Goal: Transaction & Acquisition: Obtain resource

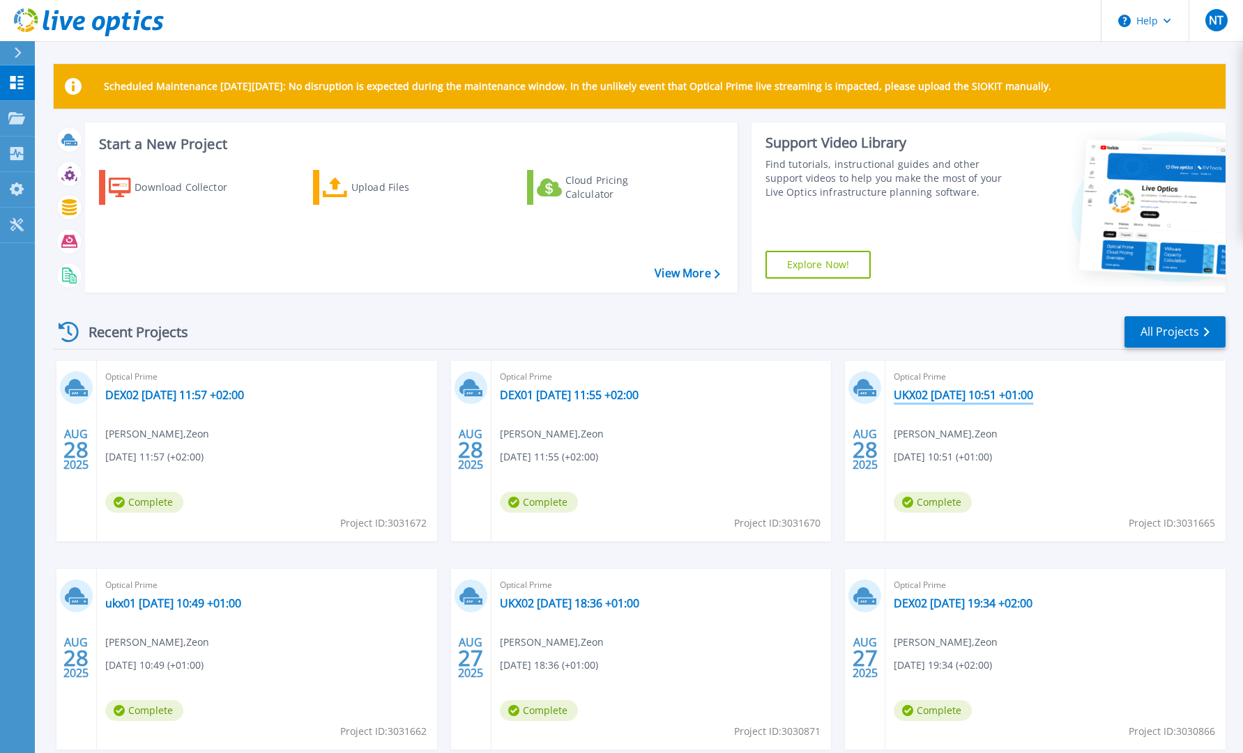
click at [918, 395] on link "UKX02 [DATE] 10:51 +01:00" at bounding box center [963, 395] width 139 height 14
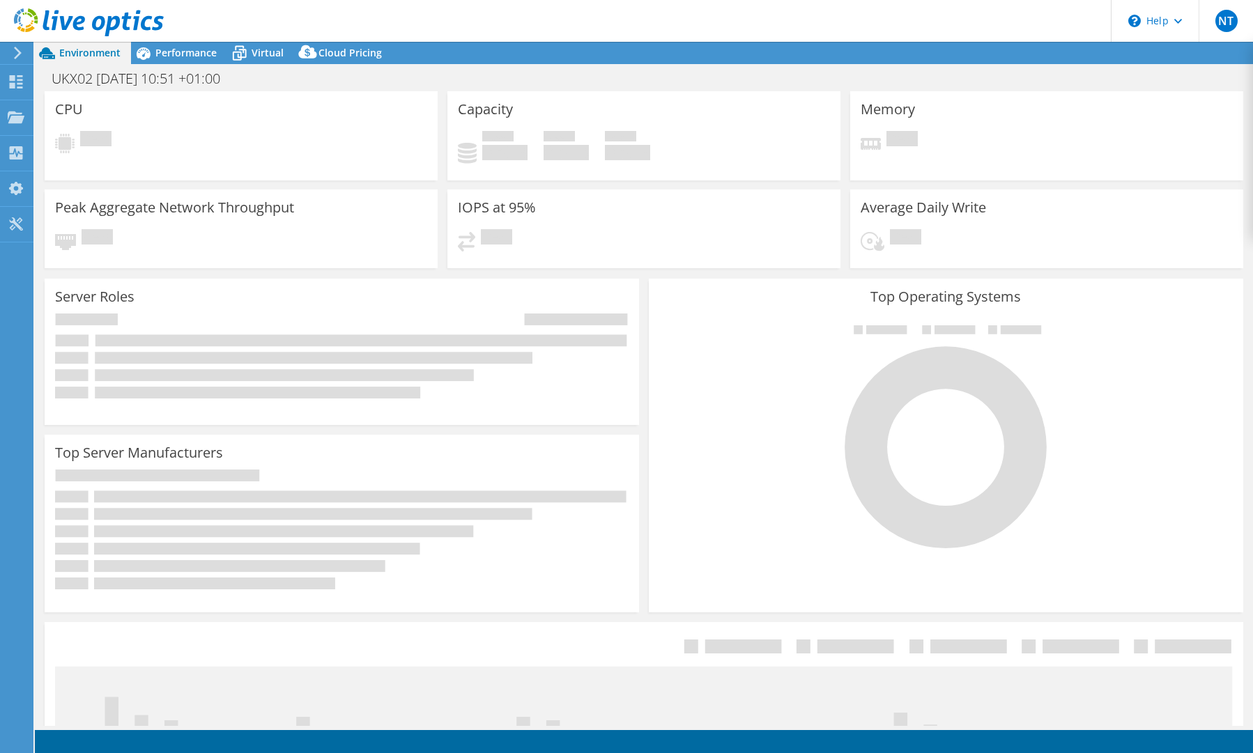
select select "EUFrankfurt"
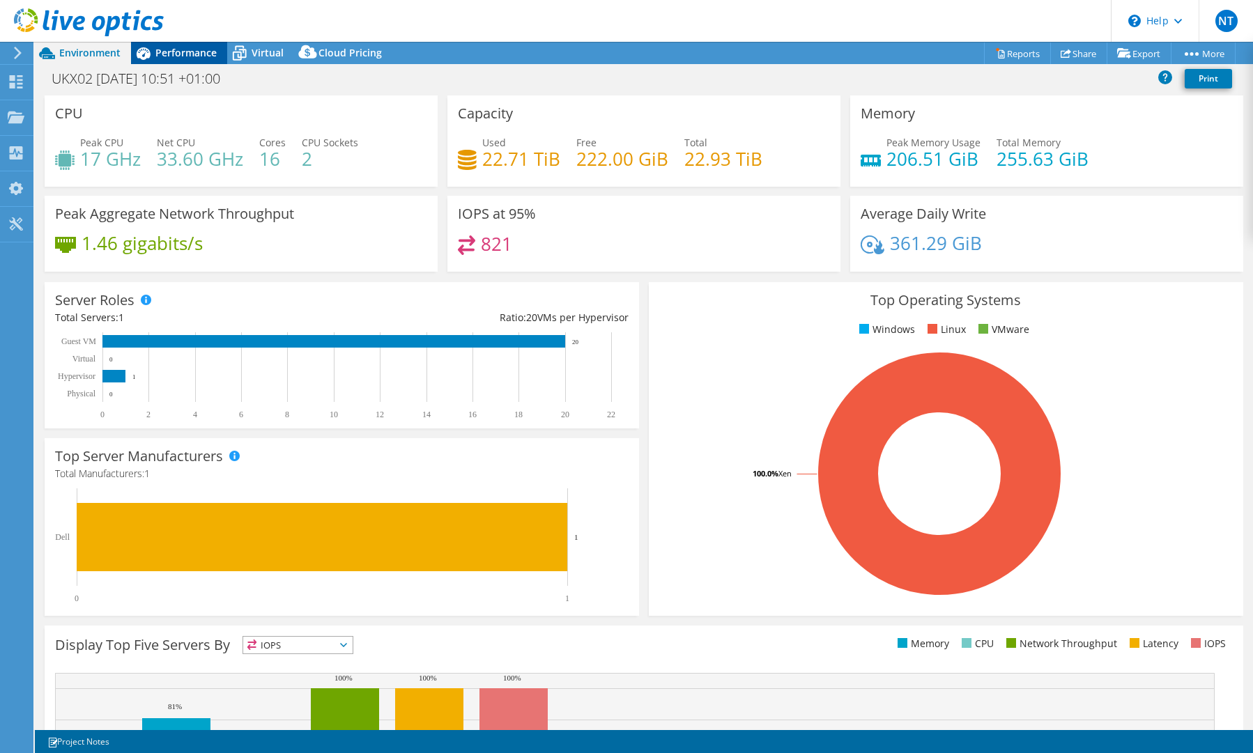
click at [184, 56] on span "Performance" at bounding box center [185, 52] width 61 height 13
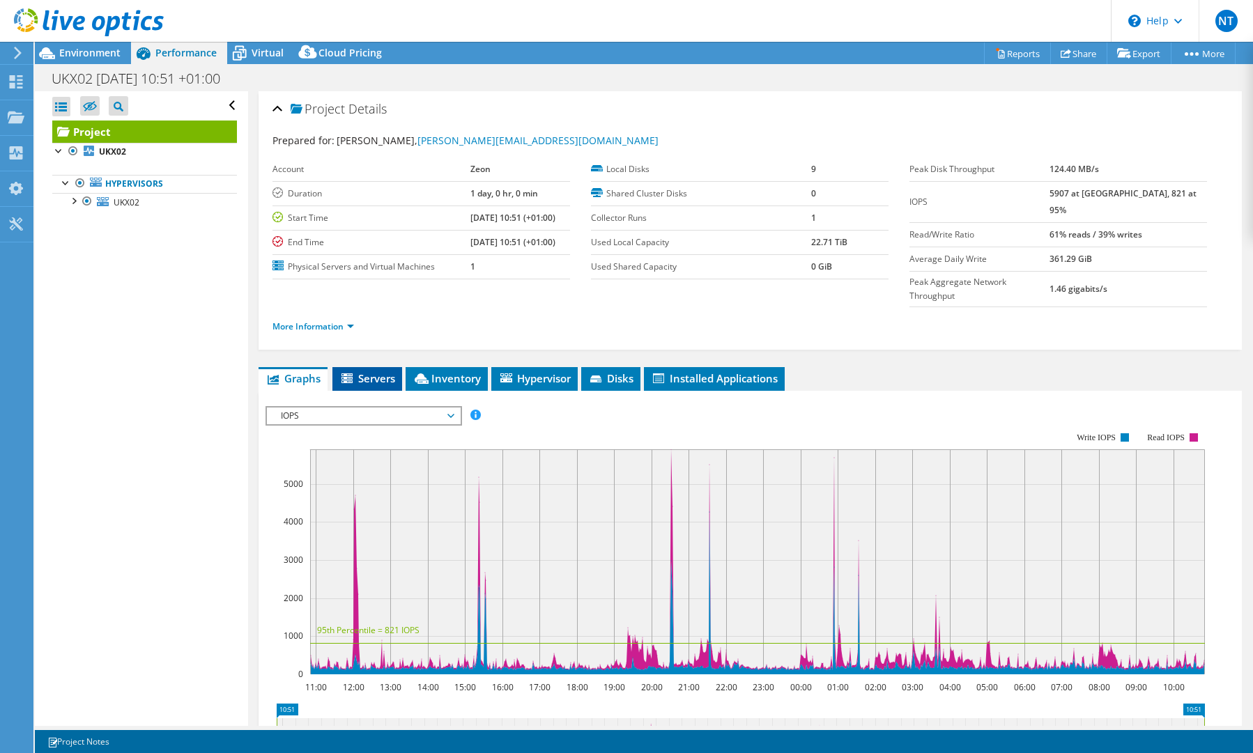
click at [383, 372] on span "Servers" at bounding box center [367, 379] width 56 height 14
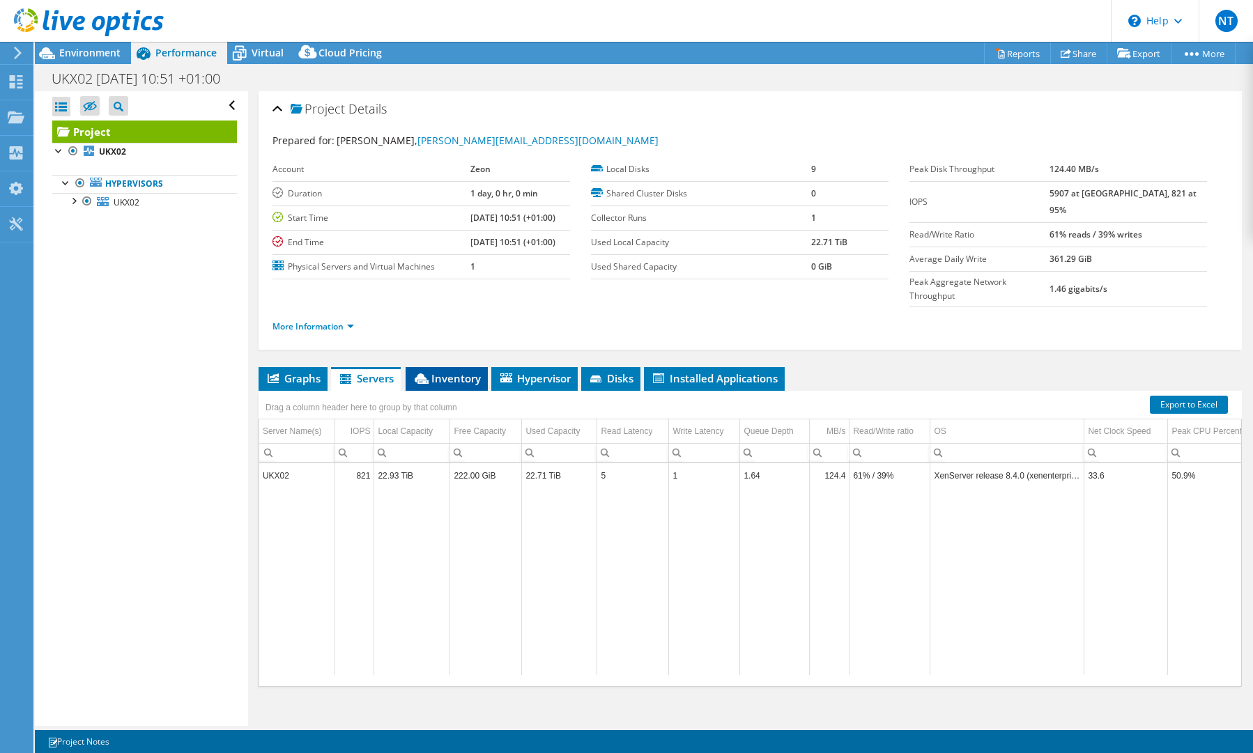
click at [469, 372] on span "Inventory" at bounding box center [447, 379] width 68 height 14
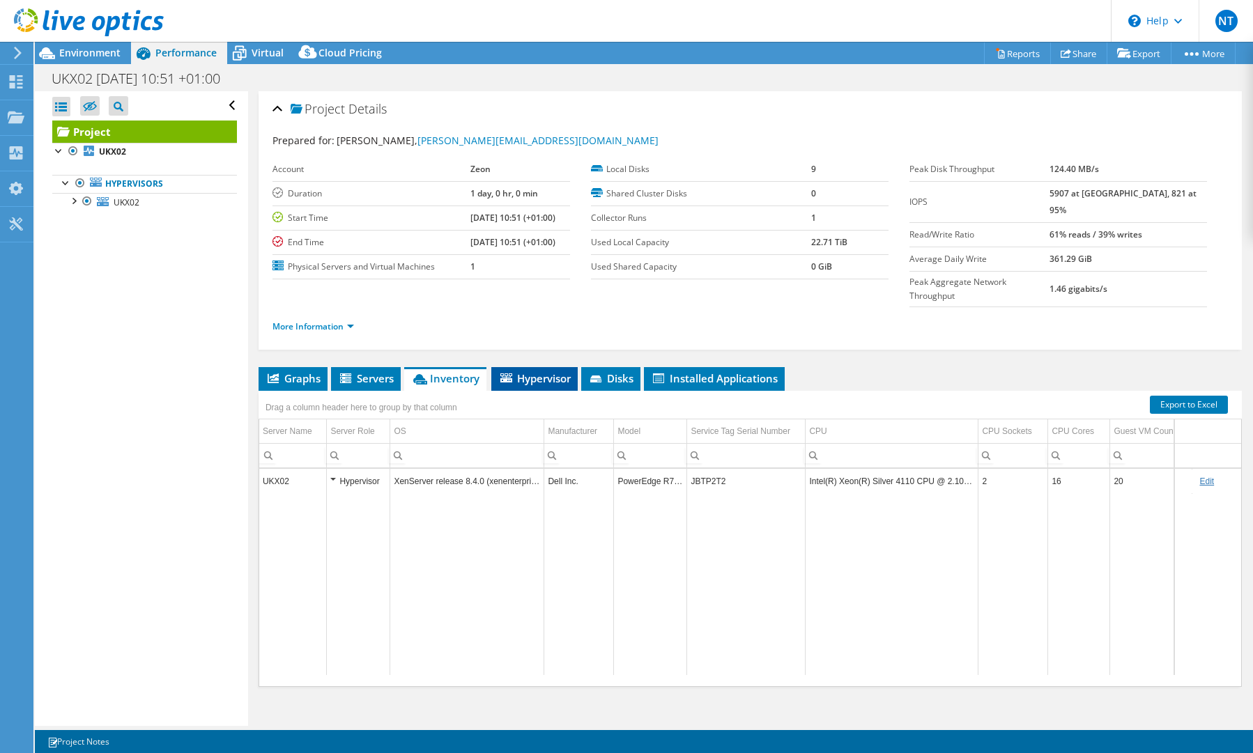
click at [546, 372] on span "Hypervisor" at bounding box center [534, 379] width 72 height 14
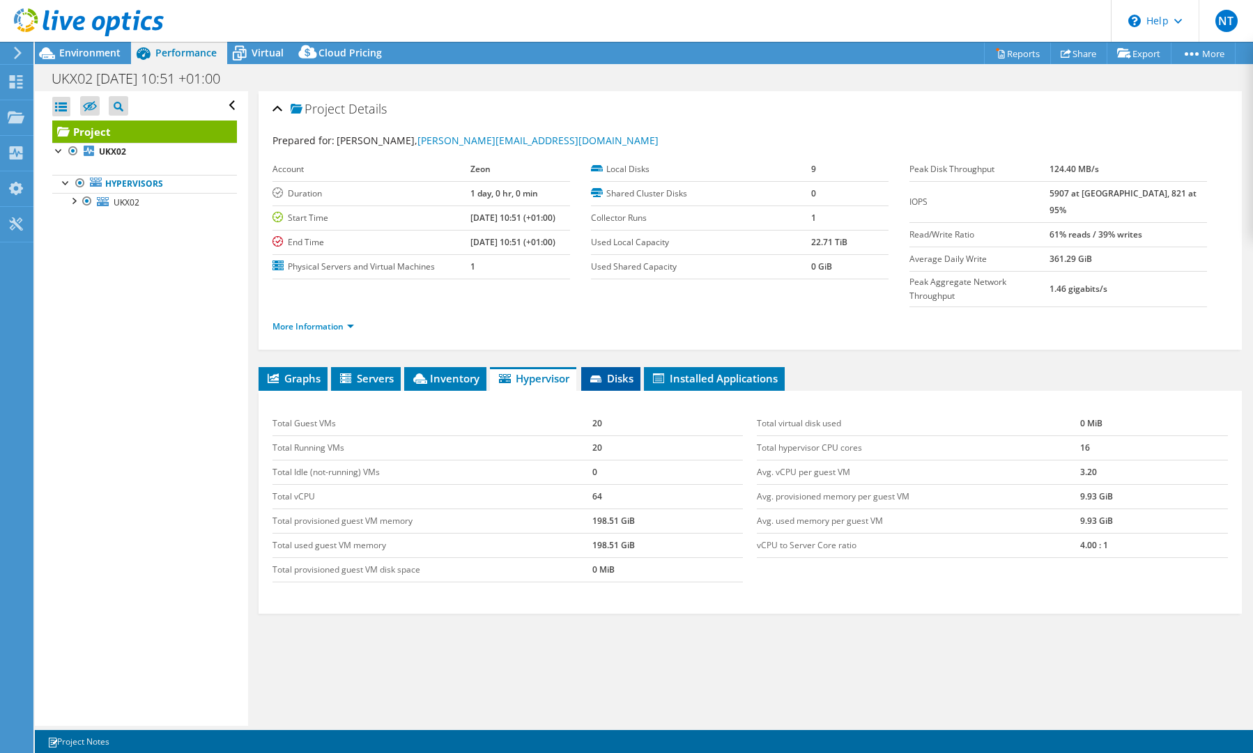
click at [618, 372] on span "Disks" at bounding box center [610, 379] width 45 height 14
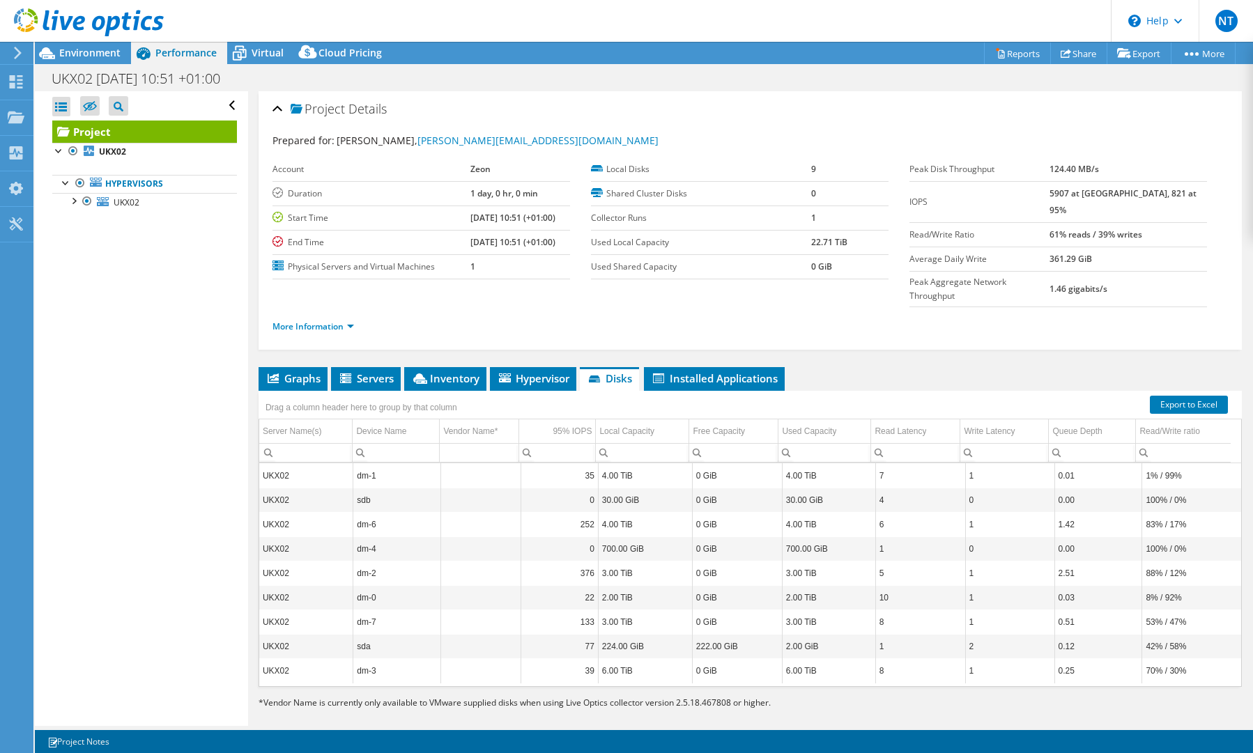
scroll to position [8, 0]
click at [687, 372] on span "Installed Applications" at bounding box center [714, 379] width 127 height 14
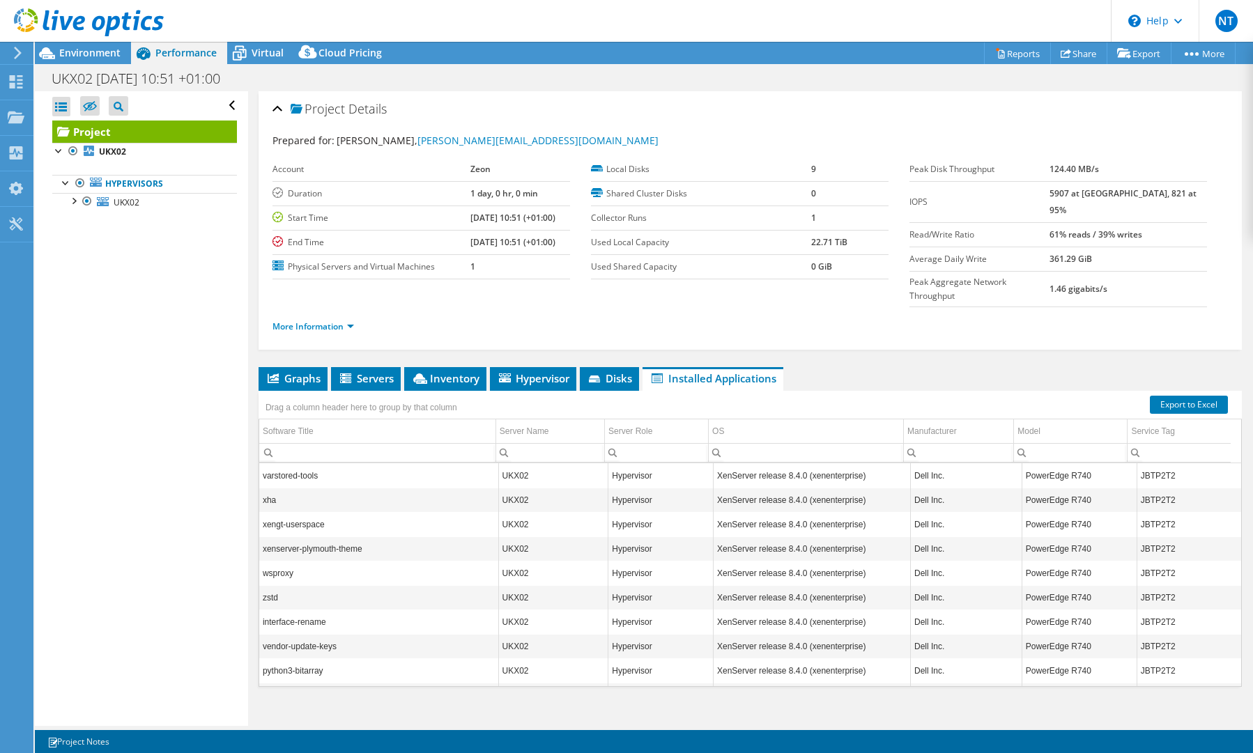
scroll to position [0, 1]
click at [257, 53] on span "Virtual" at bounding box center [268, 52] width 32 height 13
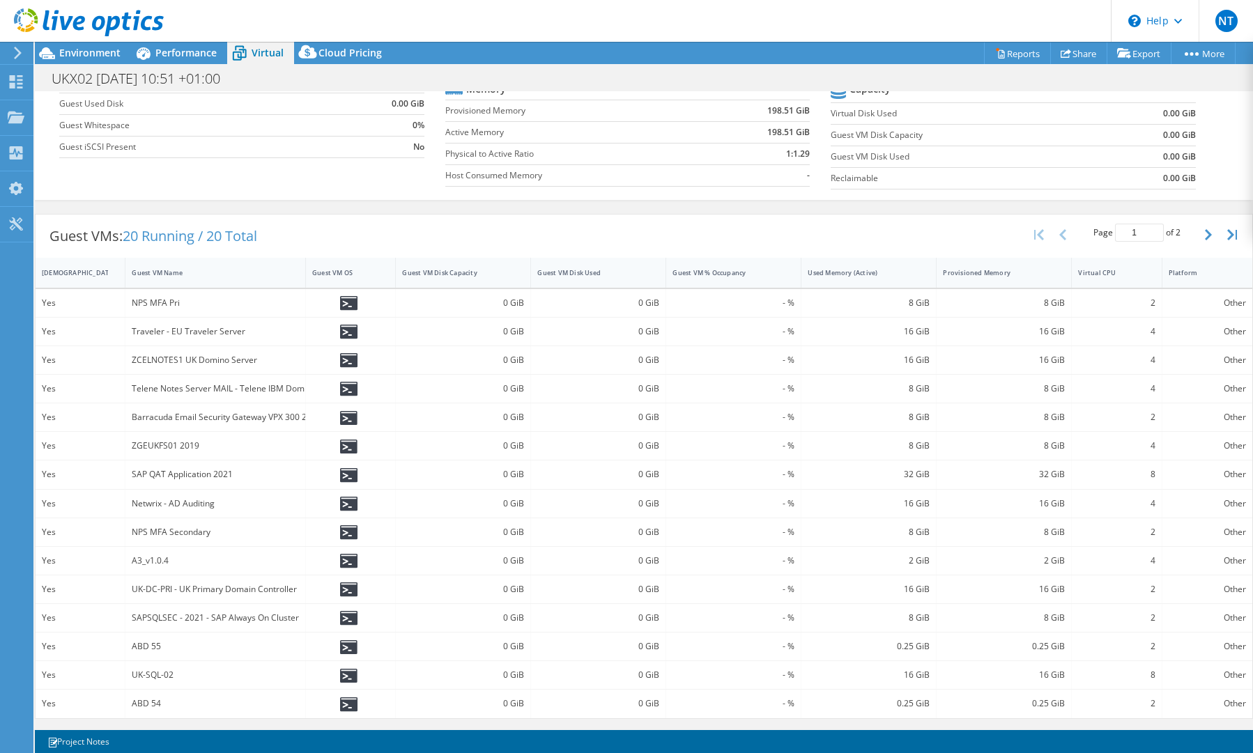
scroll to position [0, 0]
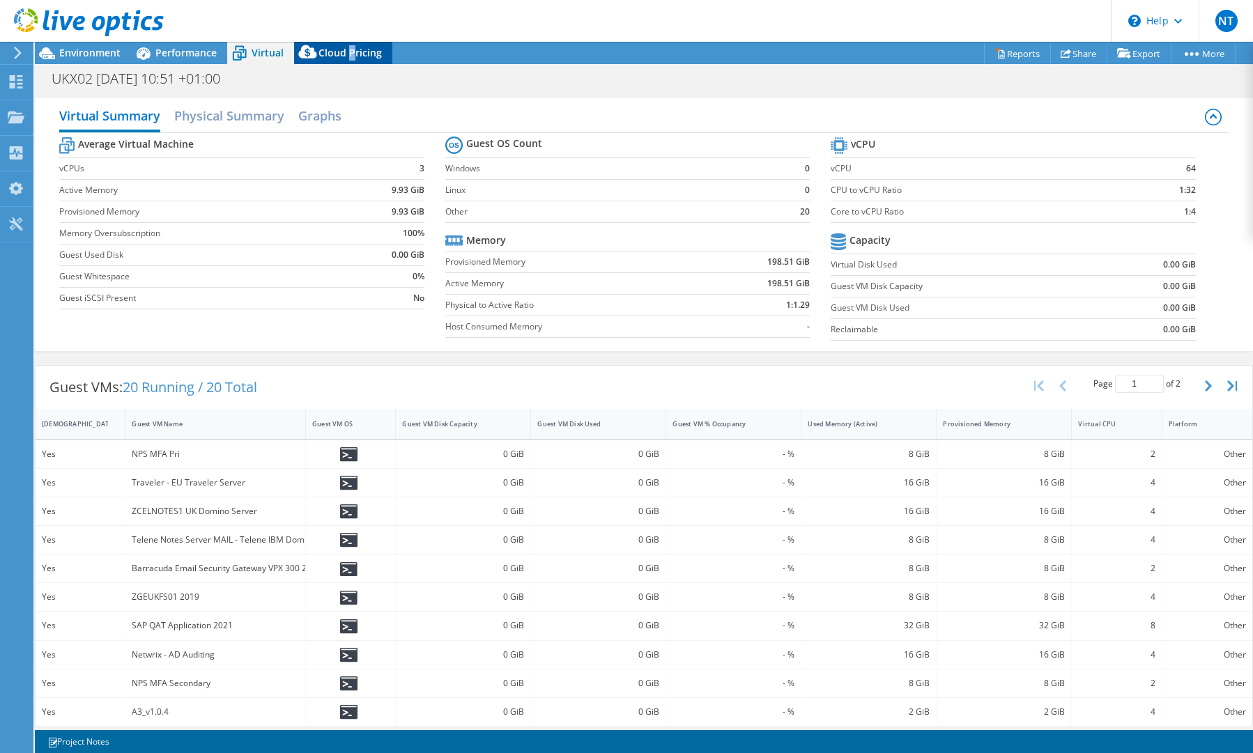
click at [350, 58] on span "Cloud Pricing" at bounding box center [350, 52] width 63 height 13
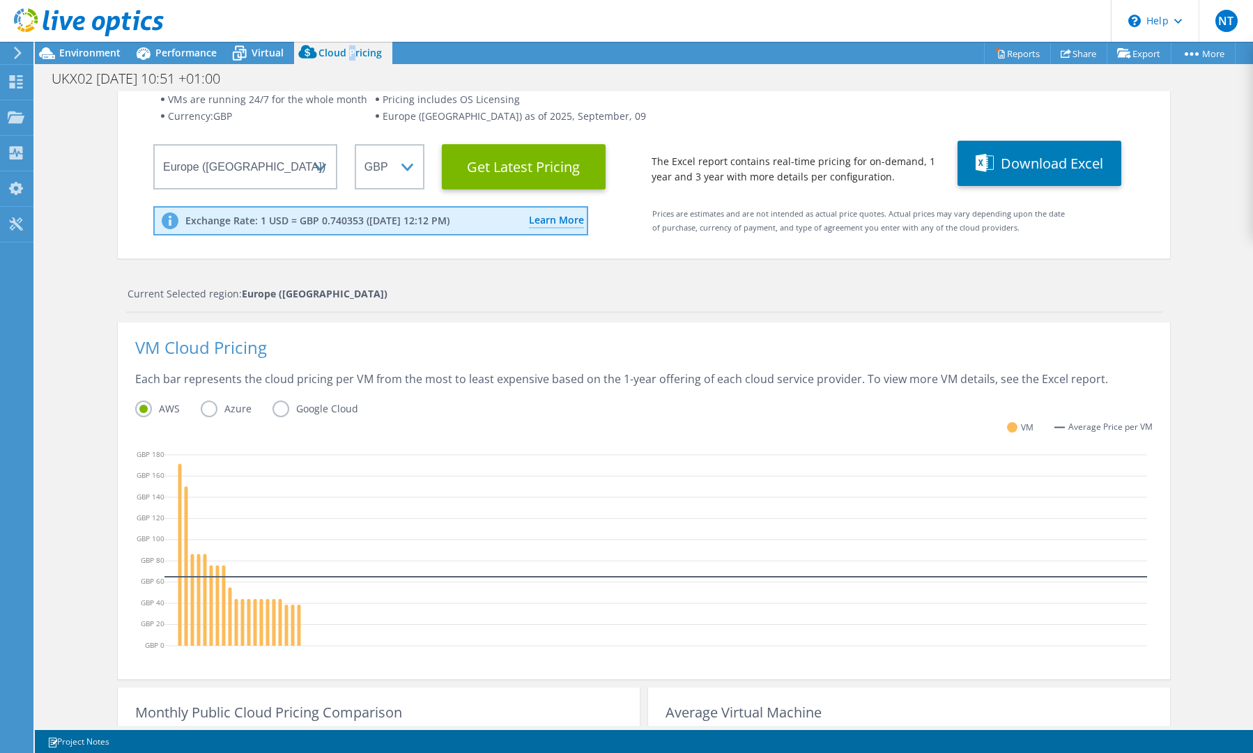
scroll to position [89, 0]
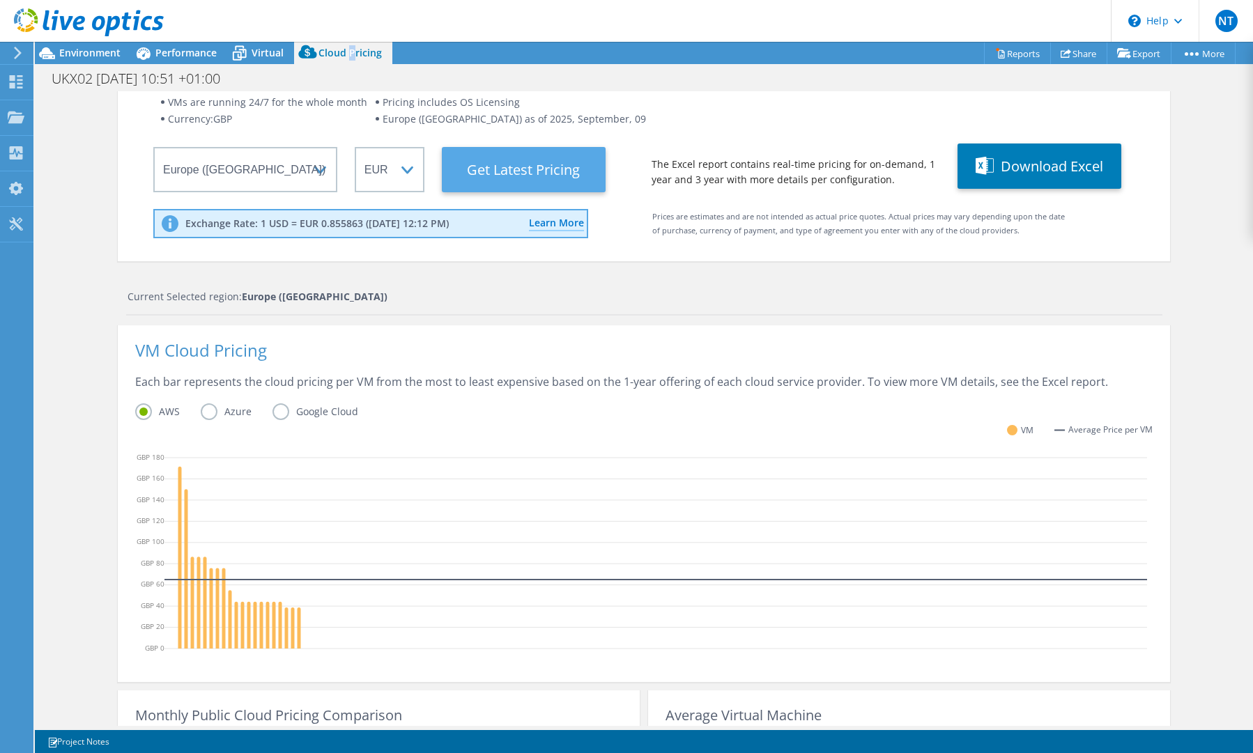
click at [519, 171] on Latest "Get Latest Pricing" at bounding box center [524, 169] width 164 height 45
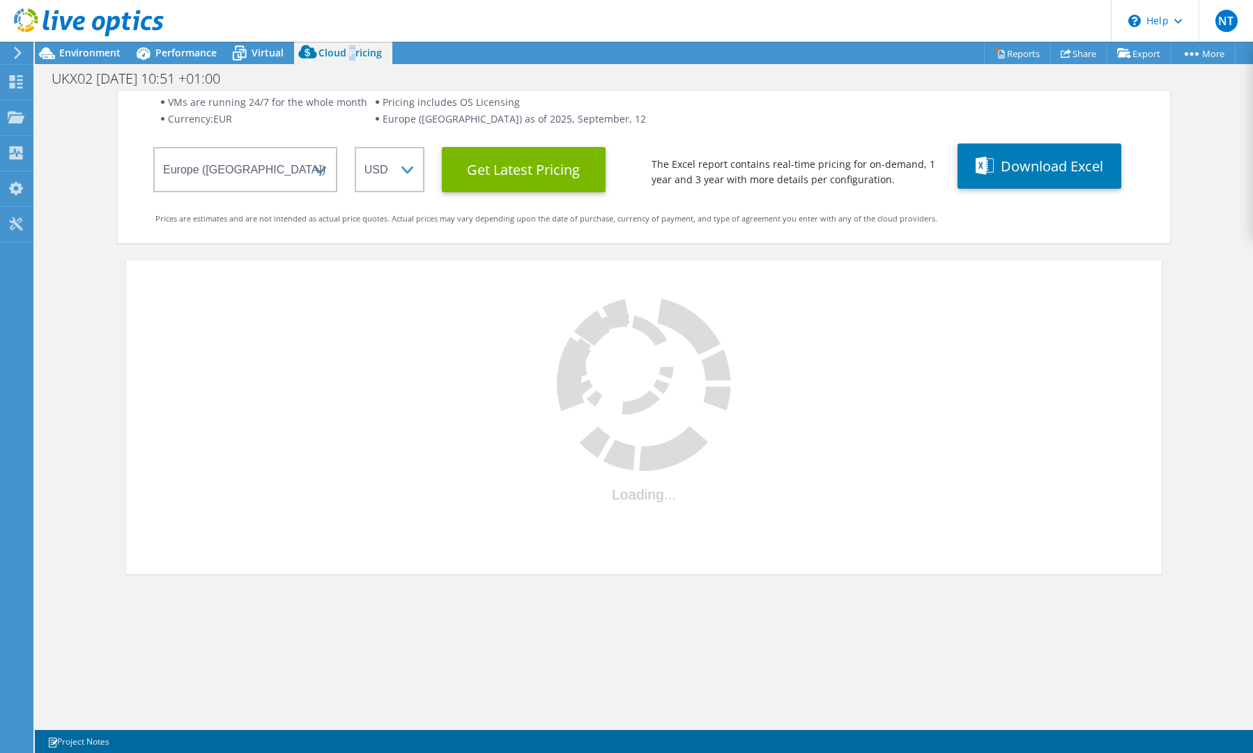
select select "EUR"
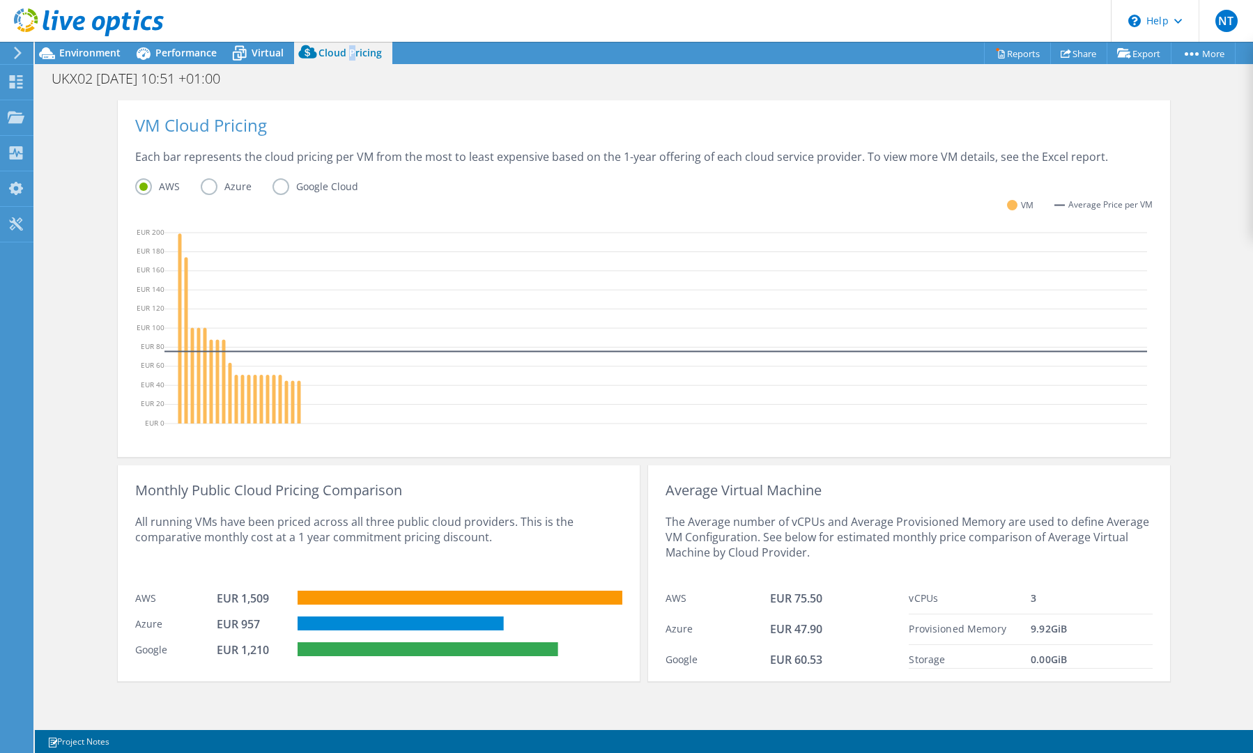
scroll to position [315, 0]
click at [89, 56] on span "Environment" at bounding box center [89, 52] width 61 height 13
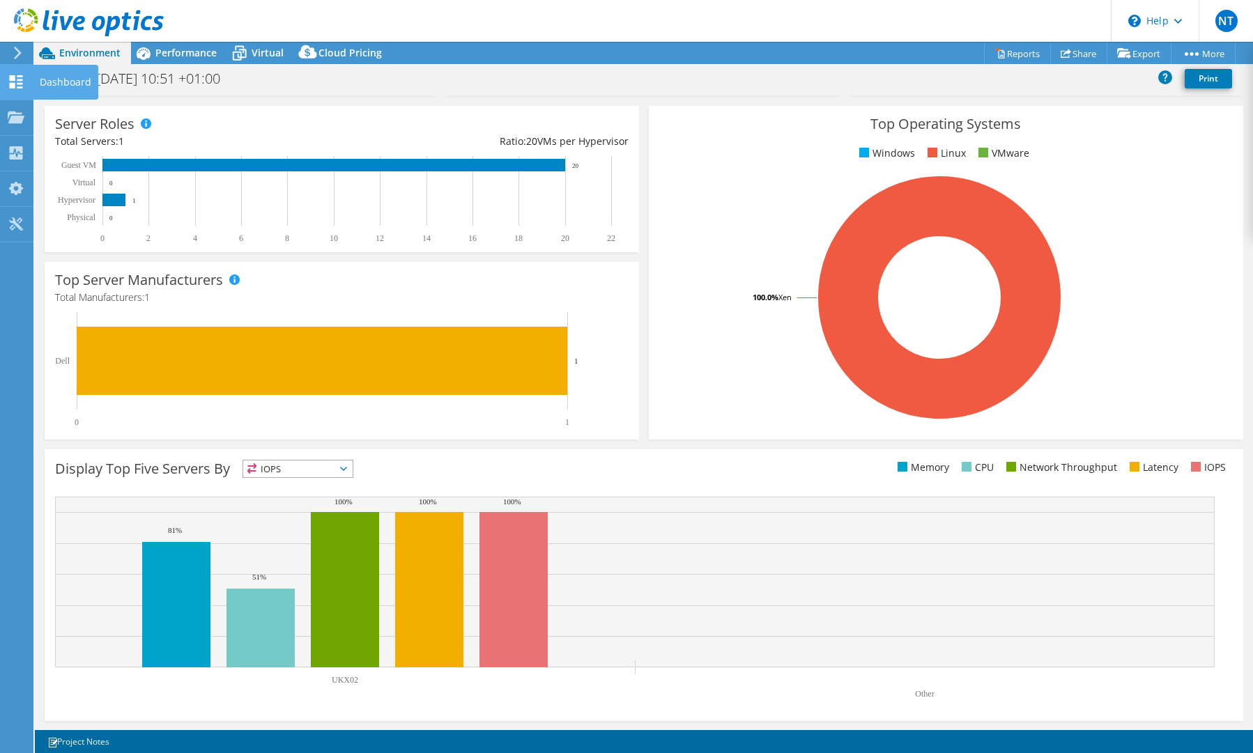
click at [20, 87] on use at bounding box center [16, 81] width 13 height 13
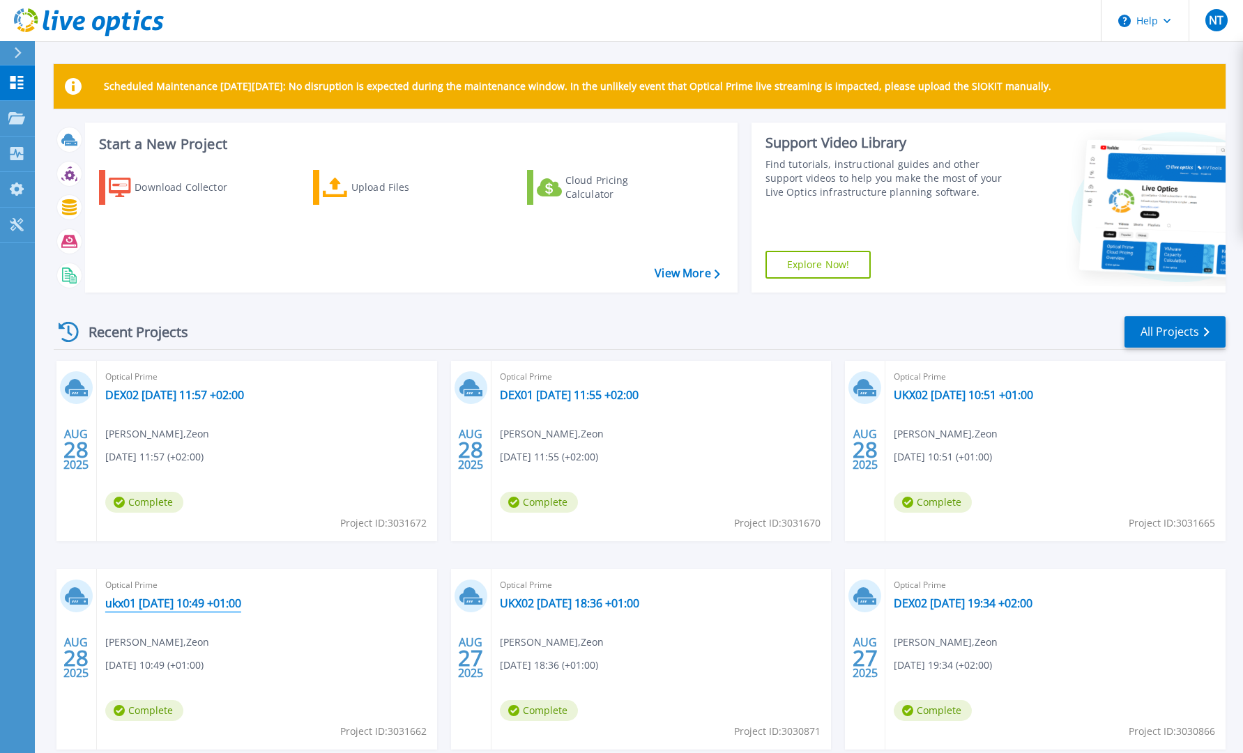
click at [178, 607] on link "ukx01 [DATE] 10:49 +01:00" at bounding box center [173, 604] width 136 height 14
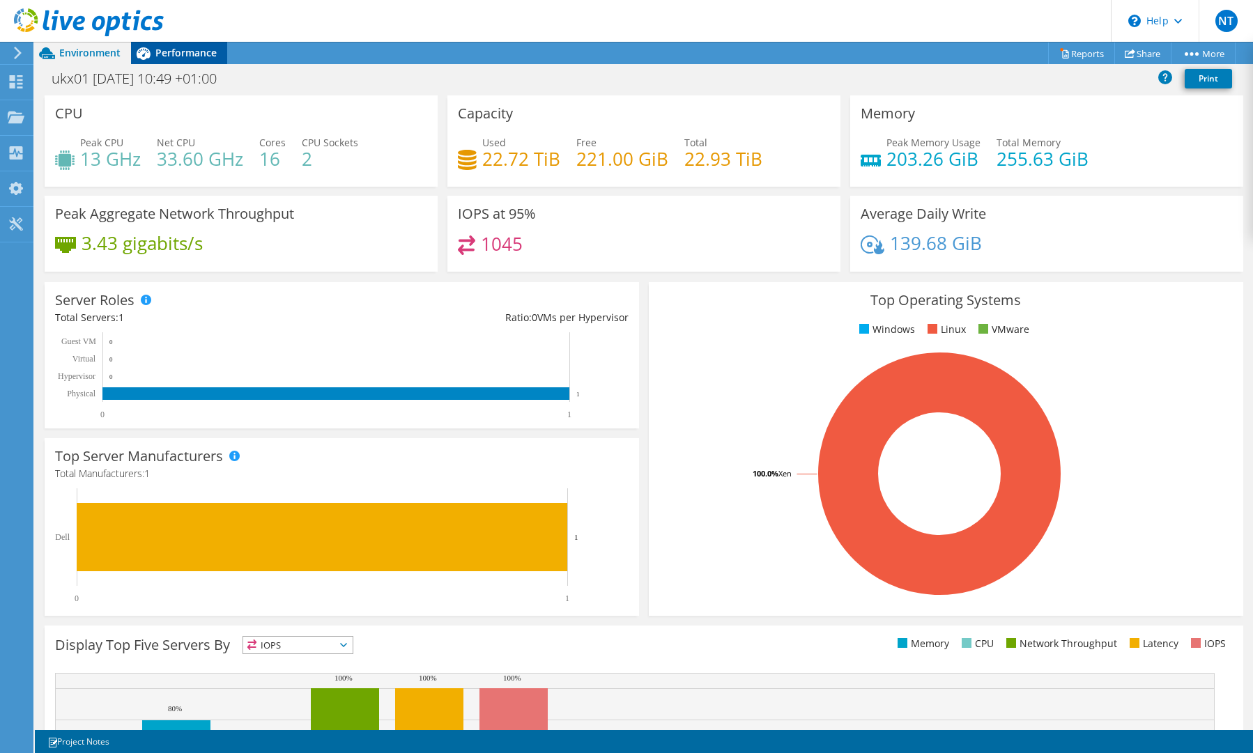
click at [183, 52] on span "Performance" at bounding box center [185, 52] width 61 height 13
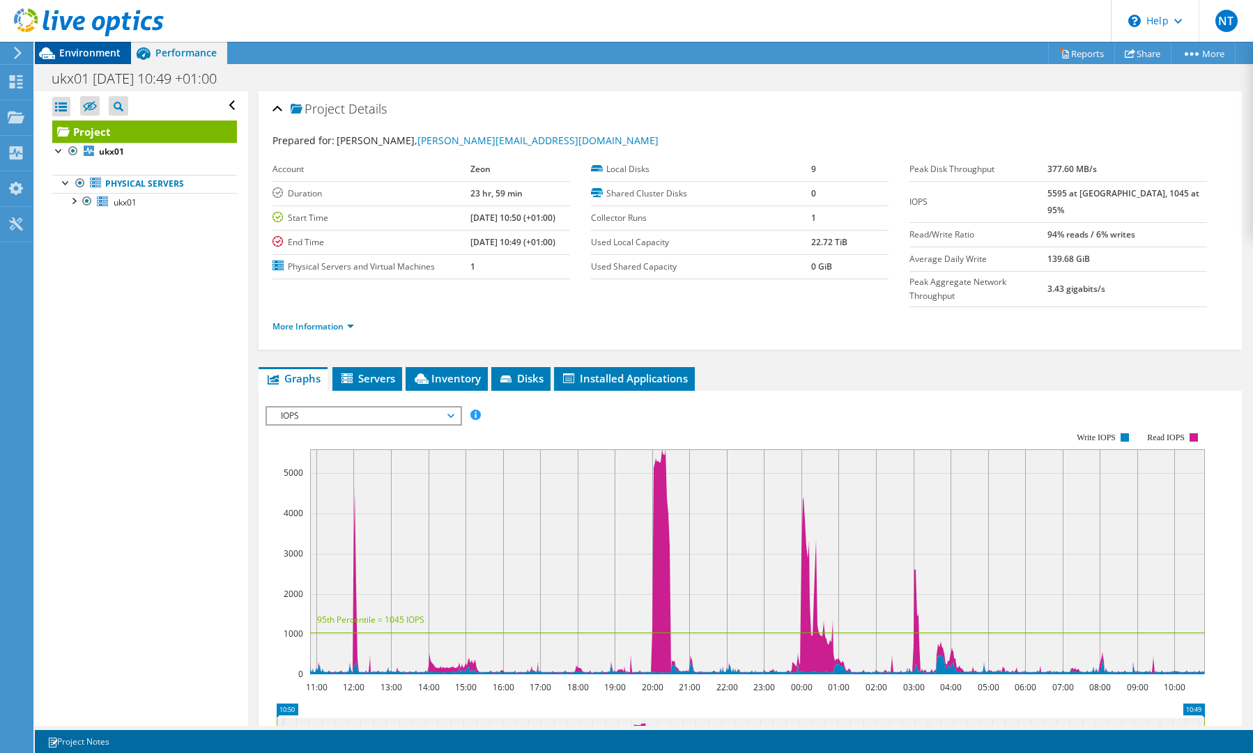
click at [91, 59] on div "Environment" at bounding box center [83, 53] width 96 height 22
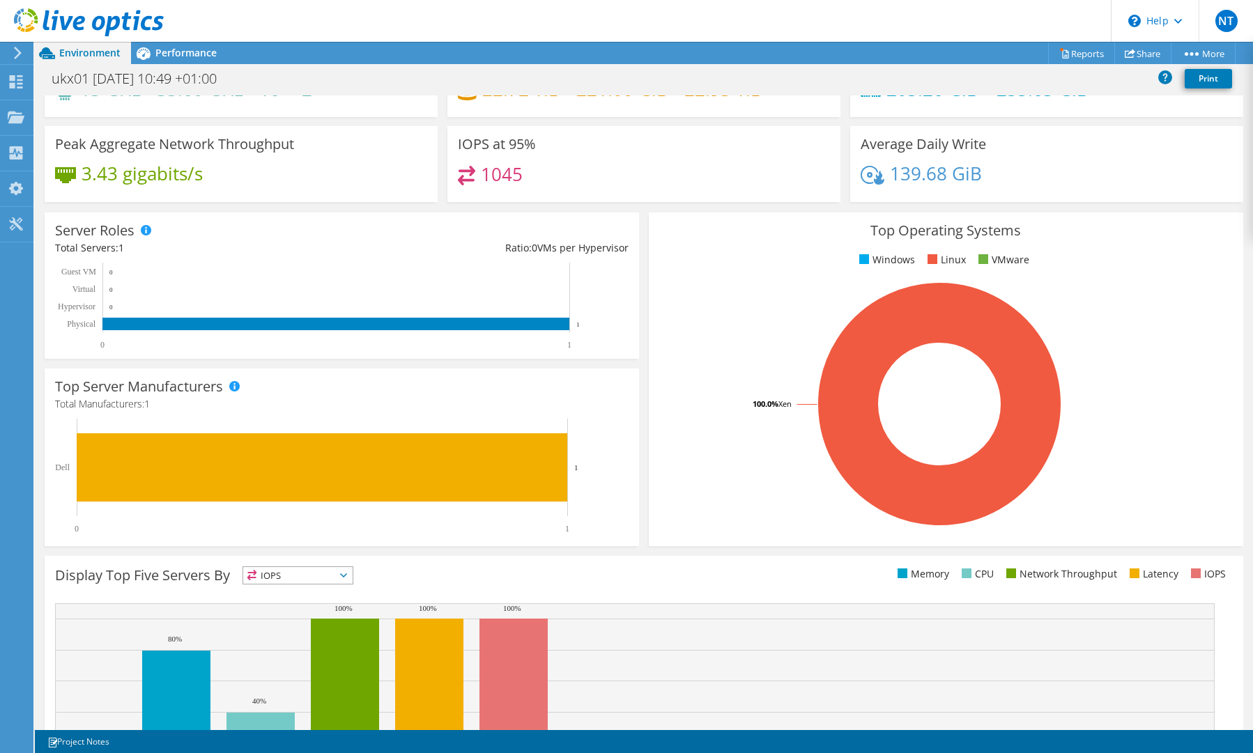
scroll to position [86, 0]
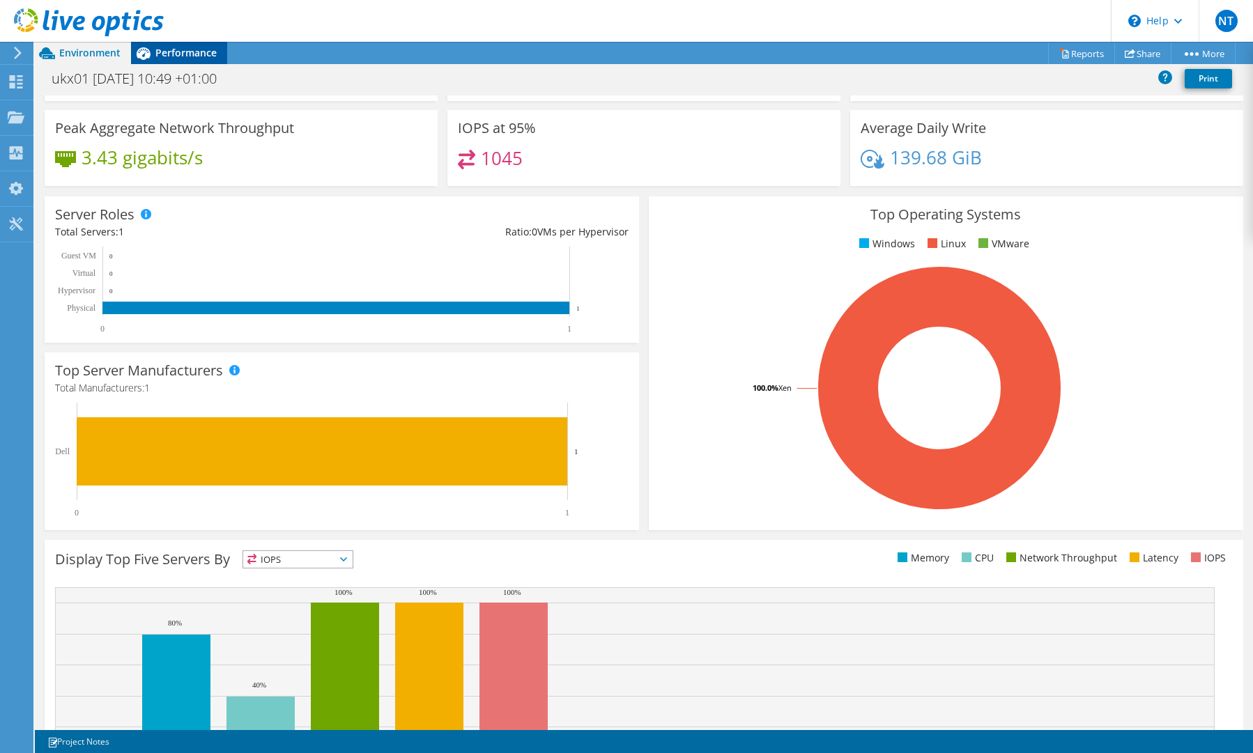
click at [194, 57] on span "Performance" at bounding box center [185, 52] width 61 height 13
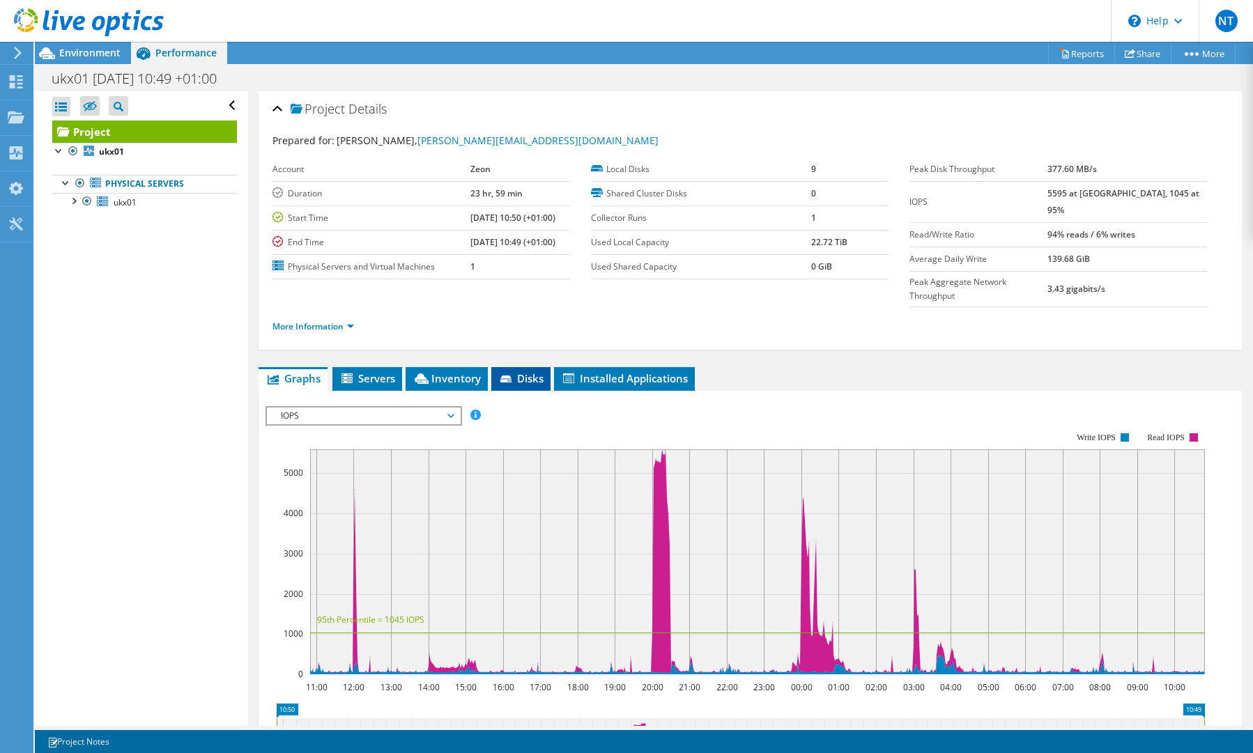
drag, startPoint x: 465, startPoint y: 358, endPoint x: 499, endPoint y: 357, distance: 34.2
click at [468, 367] on li "Inventory" at bounding box center [447, 379] width 82 height 24
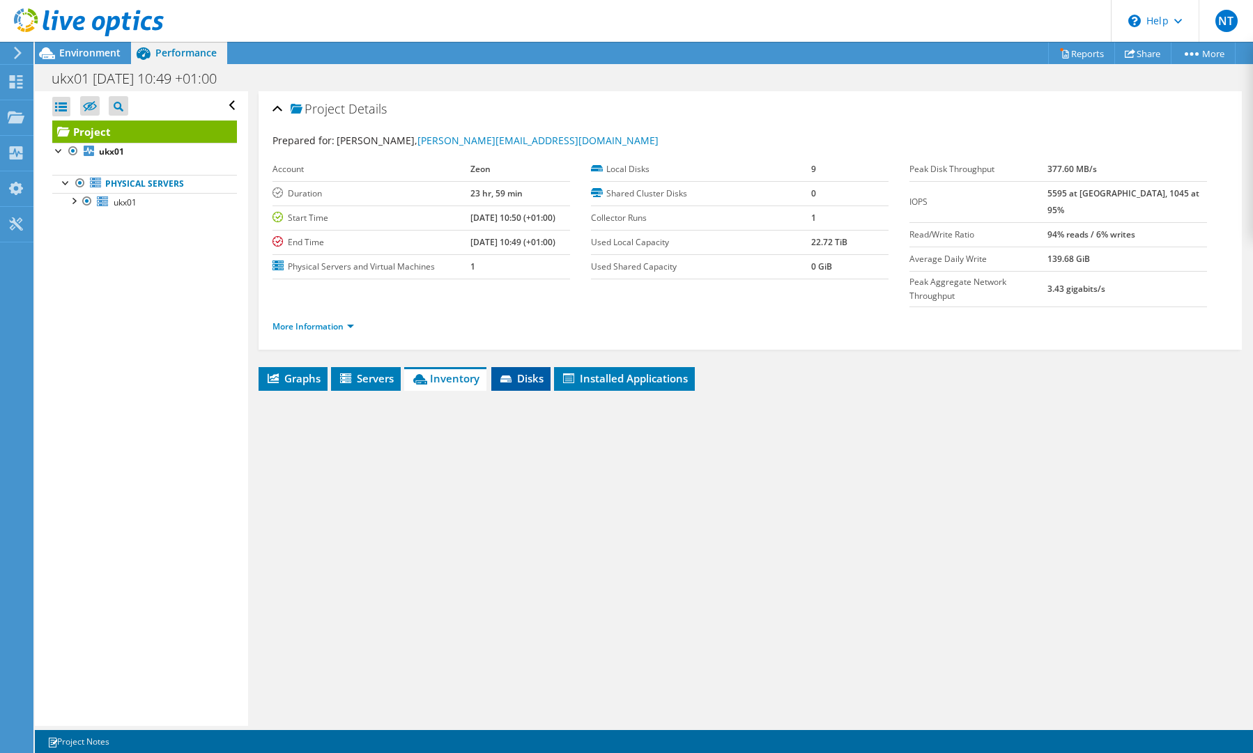
click at [539, 372] on span "Disks" at bounding box center [520, 379] width 45 height 14
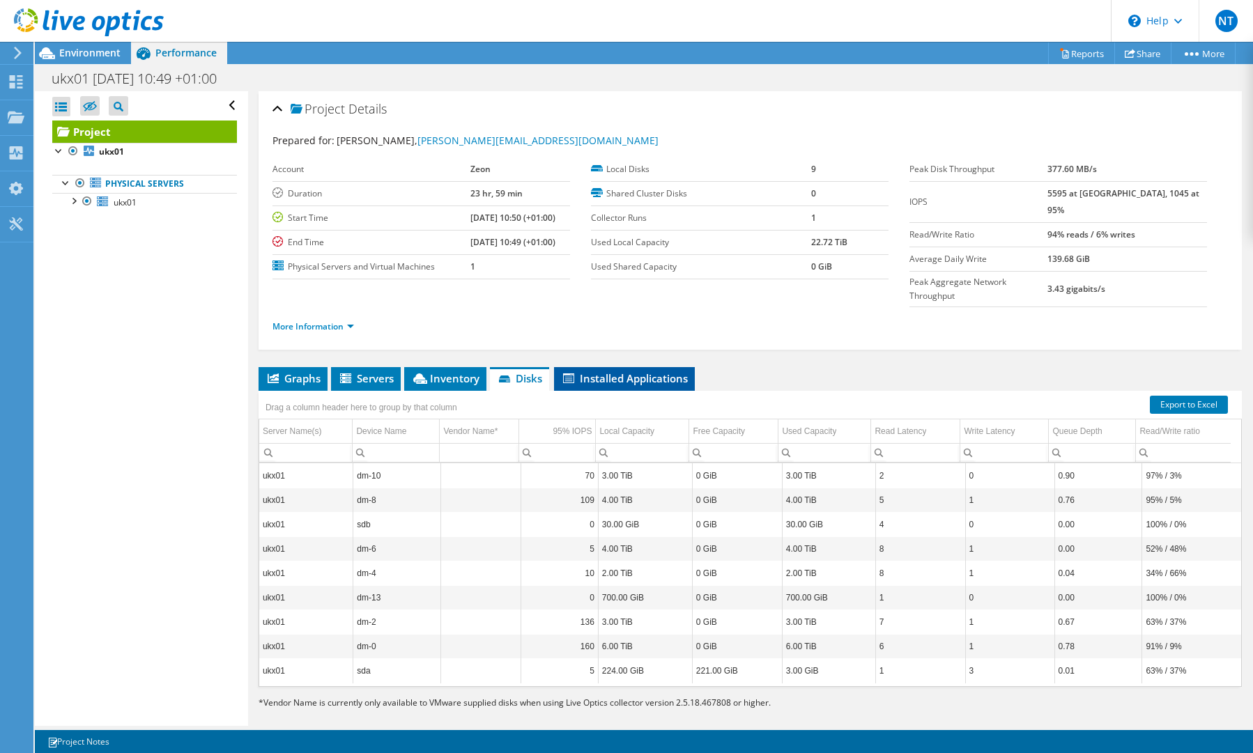
click at [646, 367] on li "Installed Applications" at bounding box center [624, 379] width 141 height 24
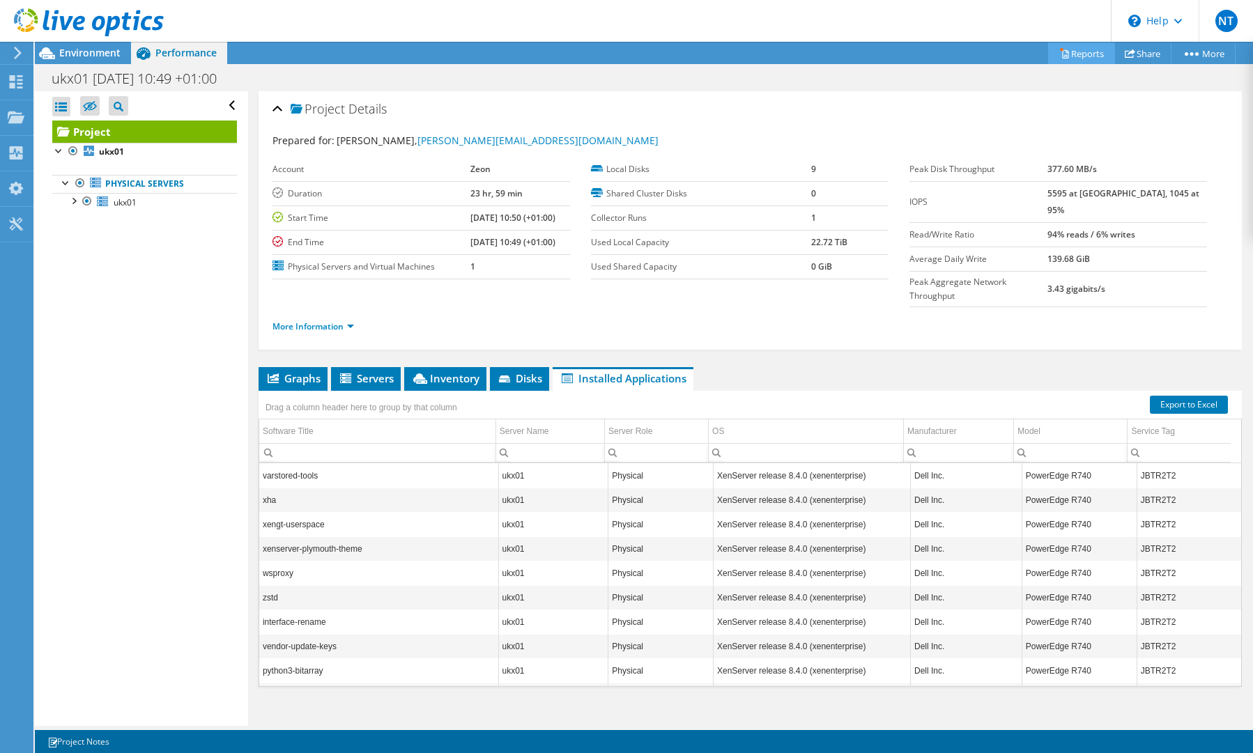
click at [1071, 56] on link "Reports" at bounding box center [1081, 54] width 67 height 22
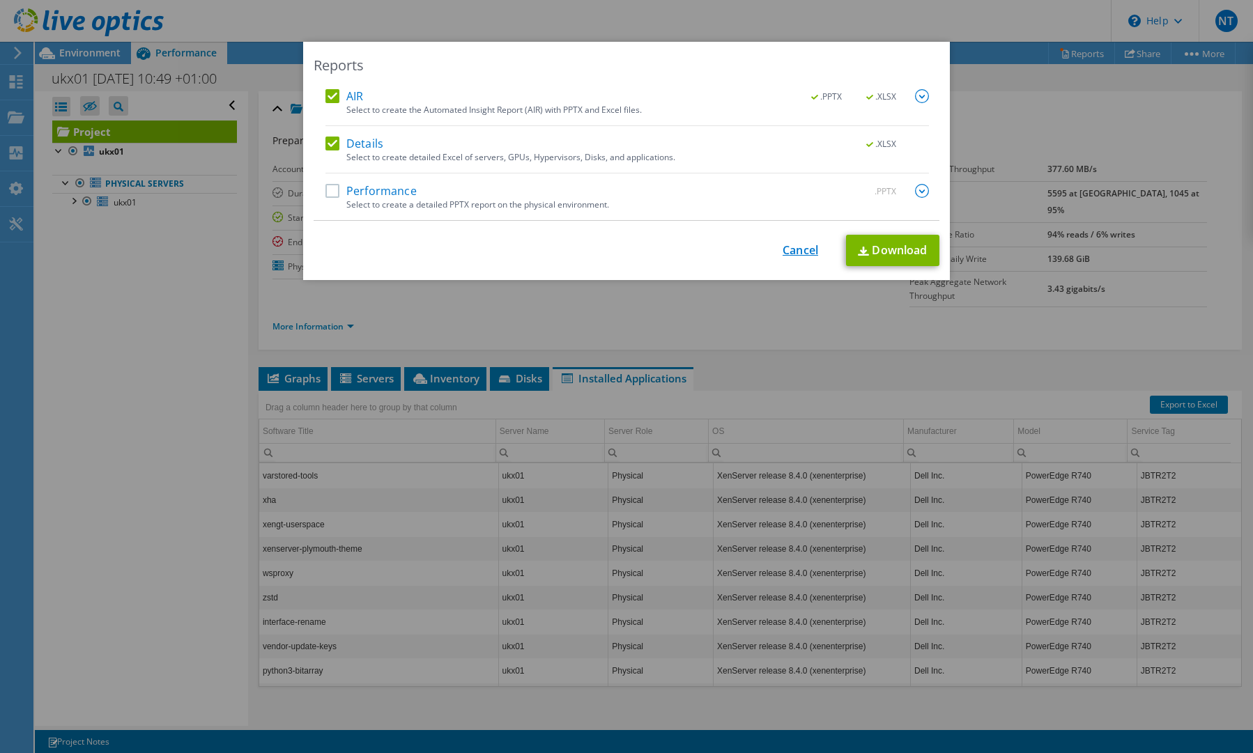
click at [793, 253] on link "Cancel" at bounding box center [801, 250] width 36 height 13
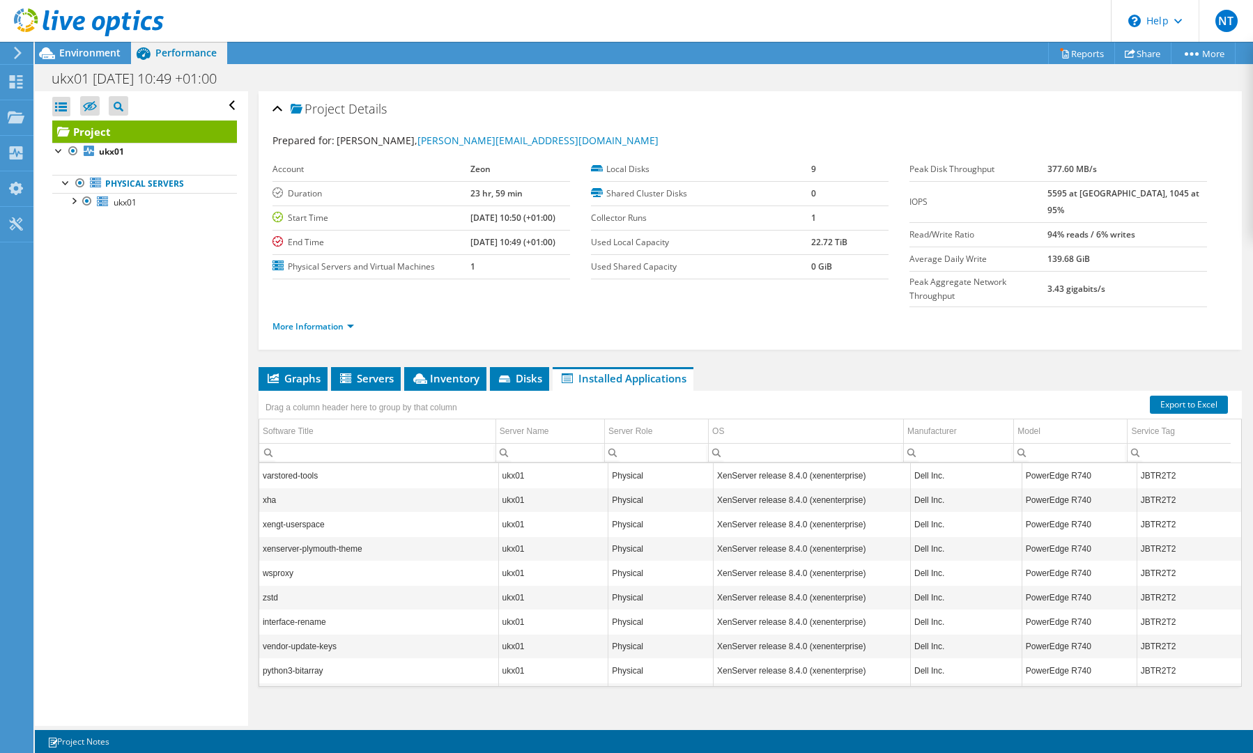
click at [662, 245] on label "Used Local Capacity" at bounding box center [701, 243] width 220 height 14
click at [530, 372] on span "Disks" at bounding box center [519, 379] width 45 height 14
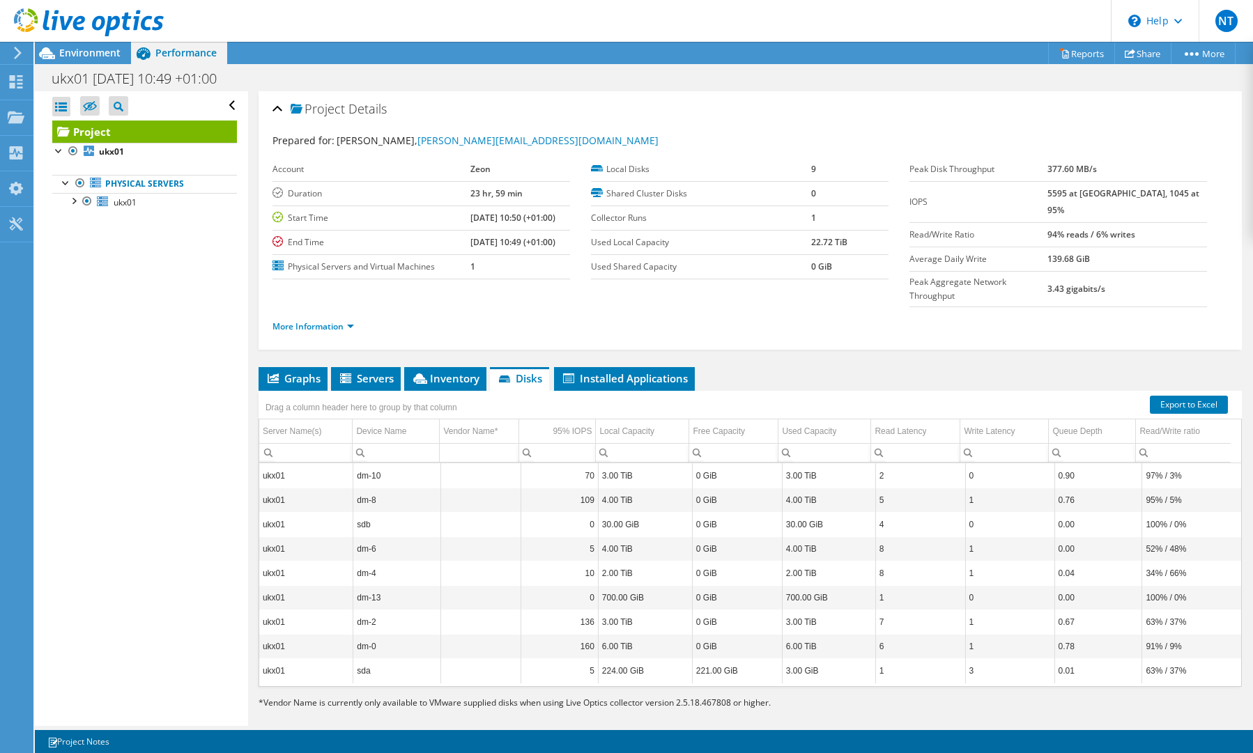
click at [15, 54] on icon at bounding box center [18, 53] width 10 height 13
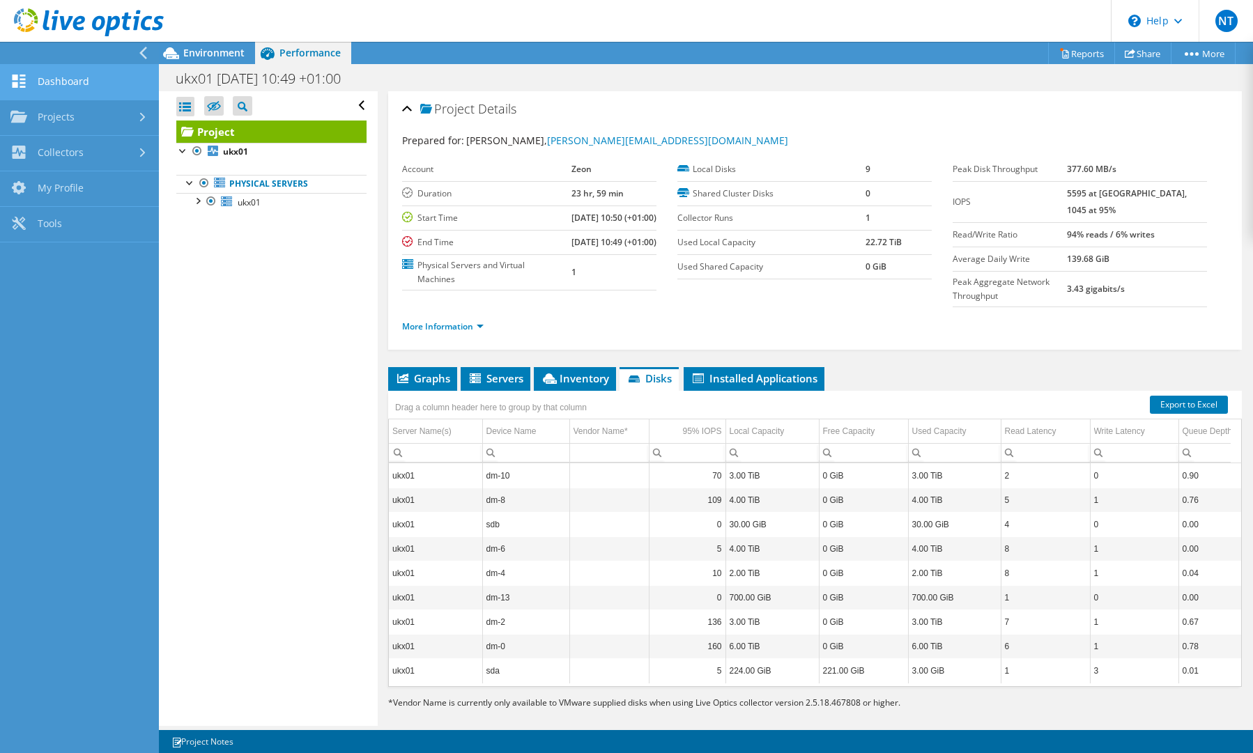
click at [59, 83] on link "Dashboard" at bounding box center [79, 83] width 159 height 36
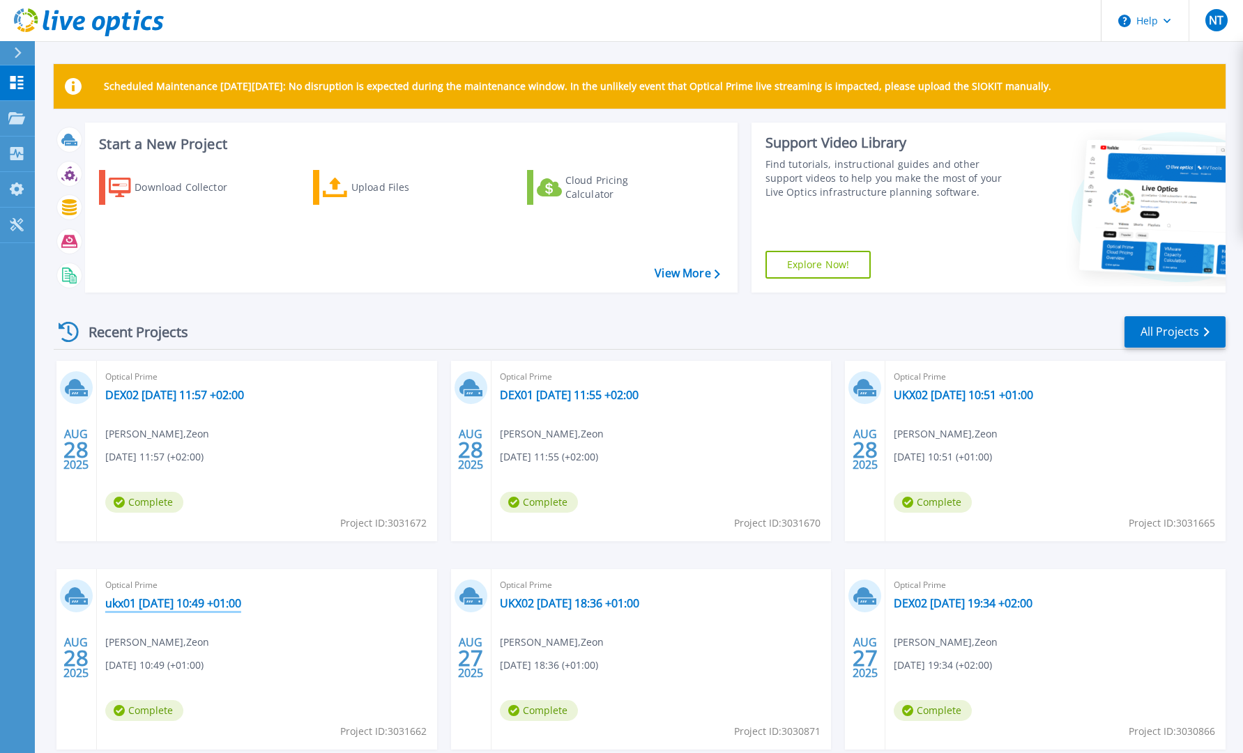
click at [173, 602] on link "ukx01 [DATE] 10:49 +01:00" at bounding box center [173, 604] width 136 height 14
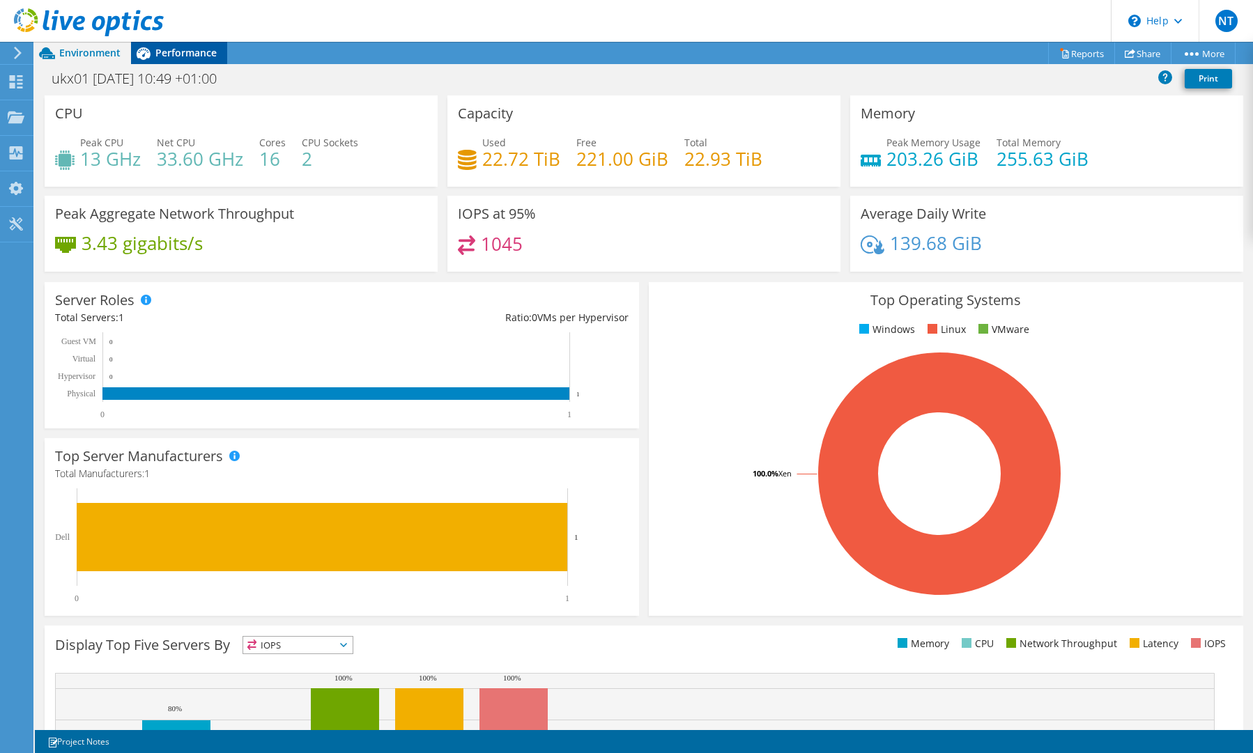
click at [183, 56] on span "Performance" at bounding box center [185, 52] width 61 height 13
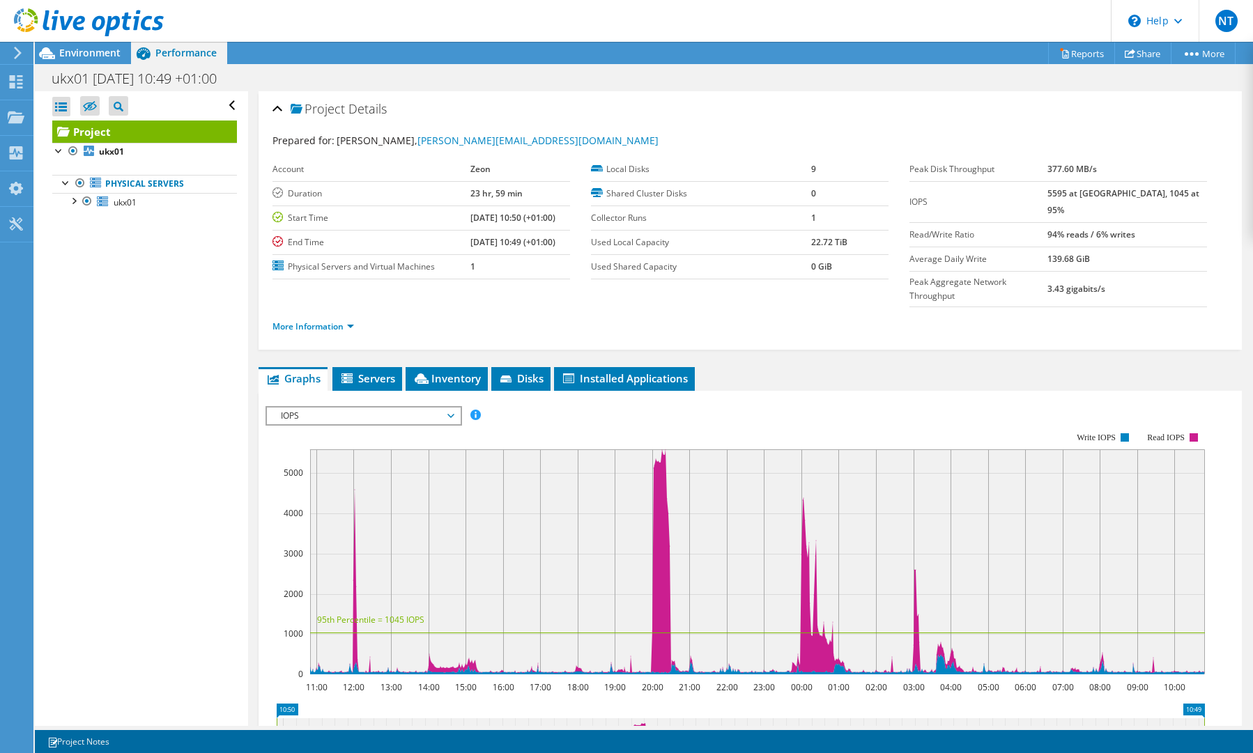
click at [297, 63] on div "Project Actions Project Actions Reports Share More" at bounding box center [644, 53] width 1218 height 22
click at [12, 55] on div at bounding box center [15, 53] width 15 height 13
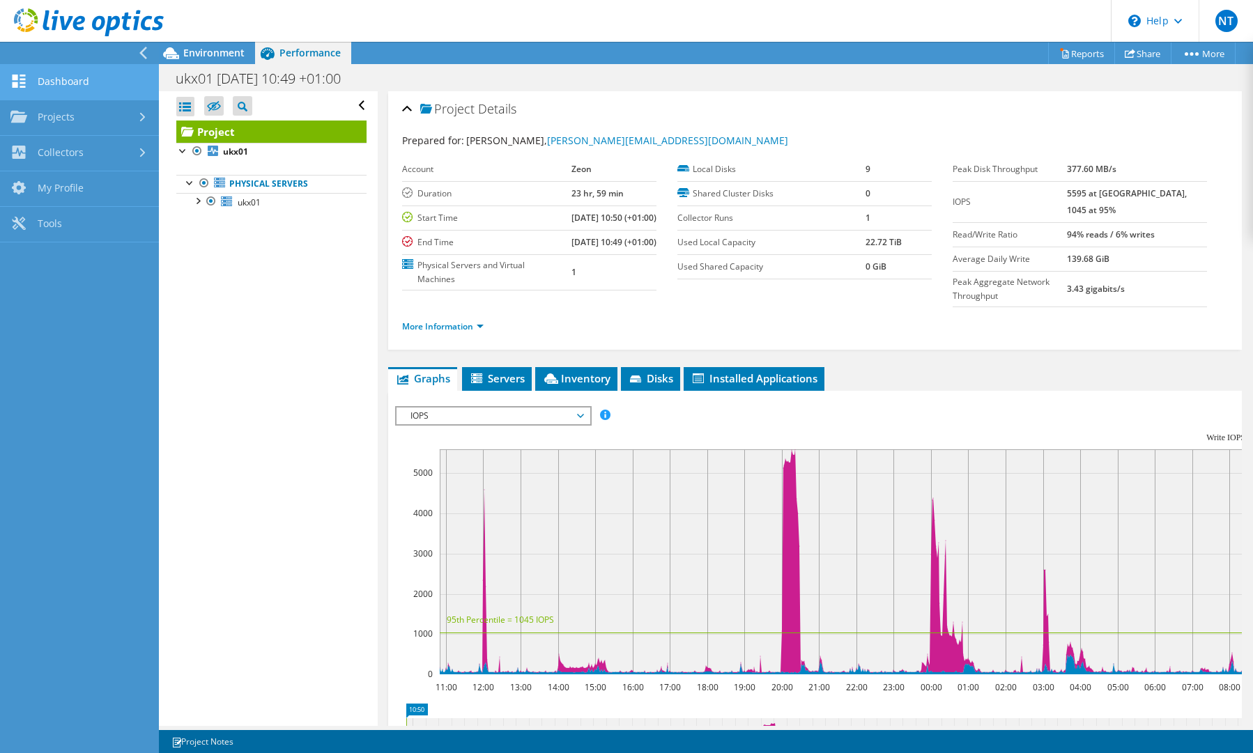
click at [36, 79] on link "Dashboard" at bounding box center [79, 83] width 159 height 36
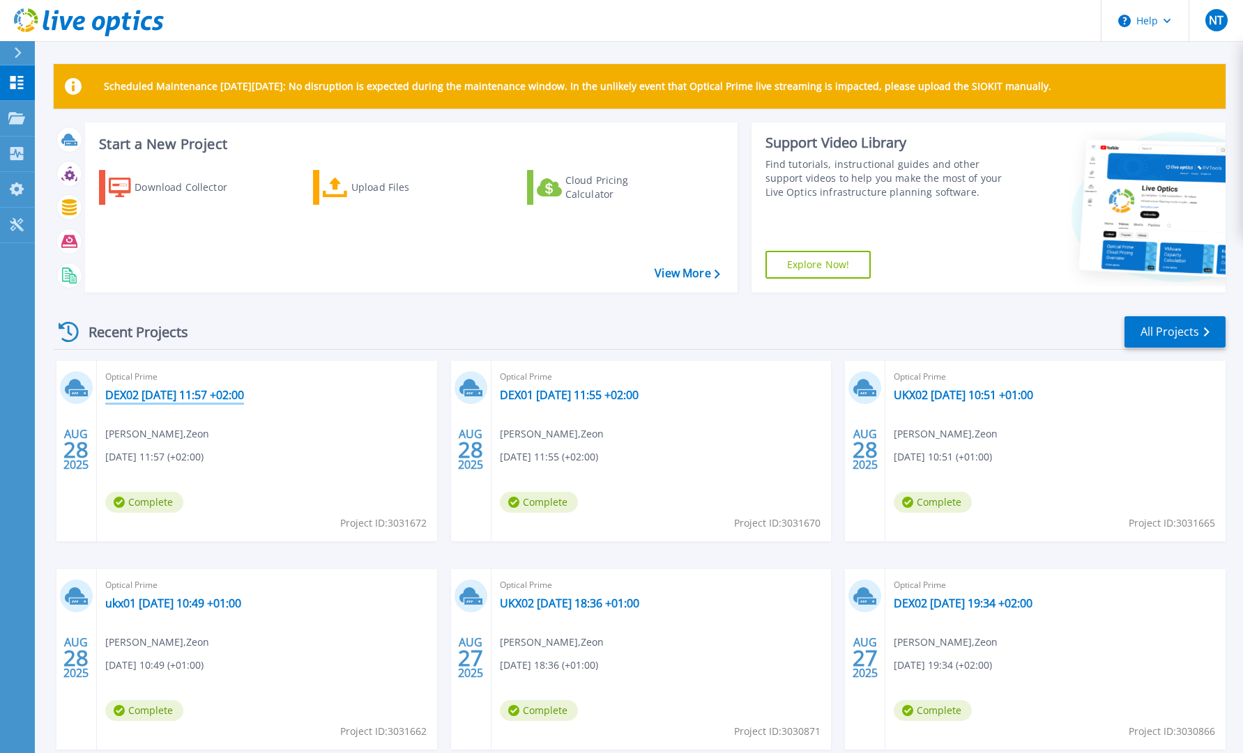
click at [161, 401] on link "DEX02 [DATE] 11:57 +02:00" at bounding box center [174, 395] width 139 height 14
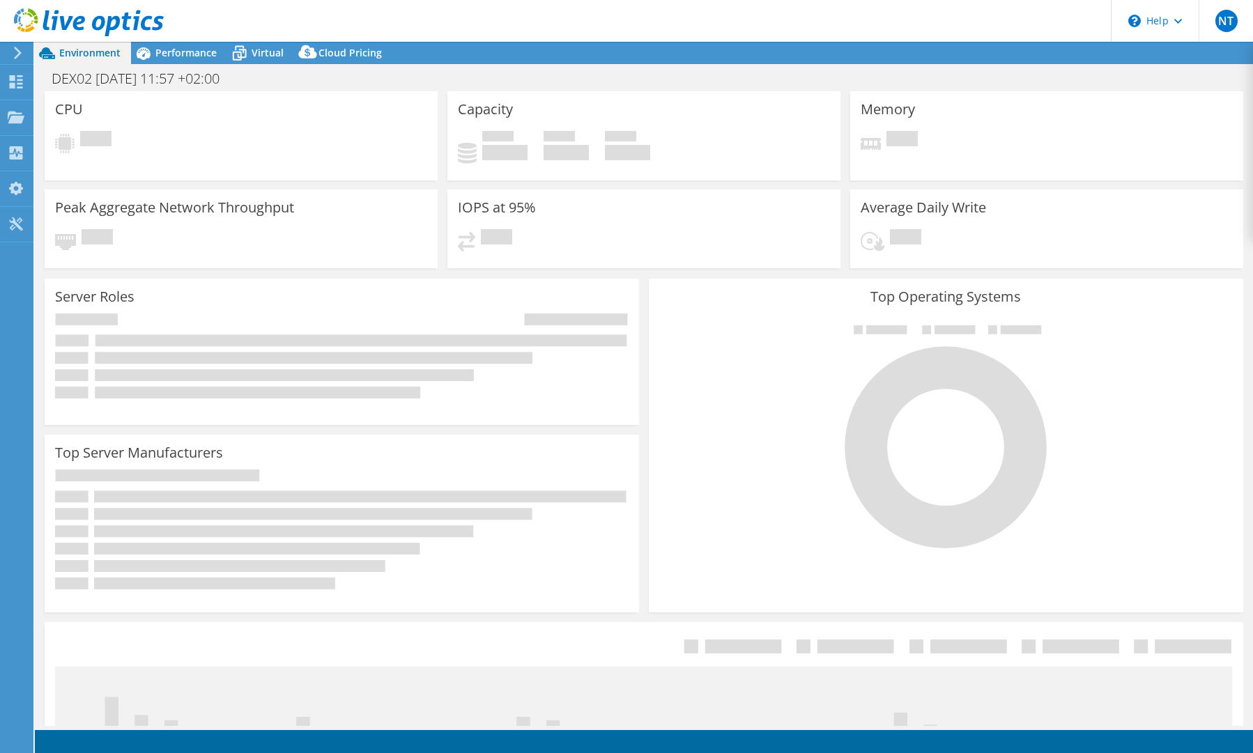
select select "USD"
select select "EUFrankfurt"
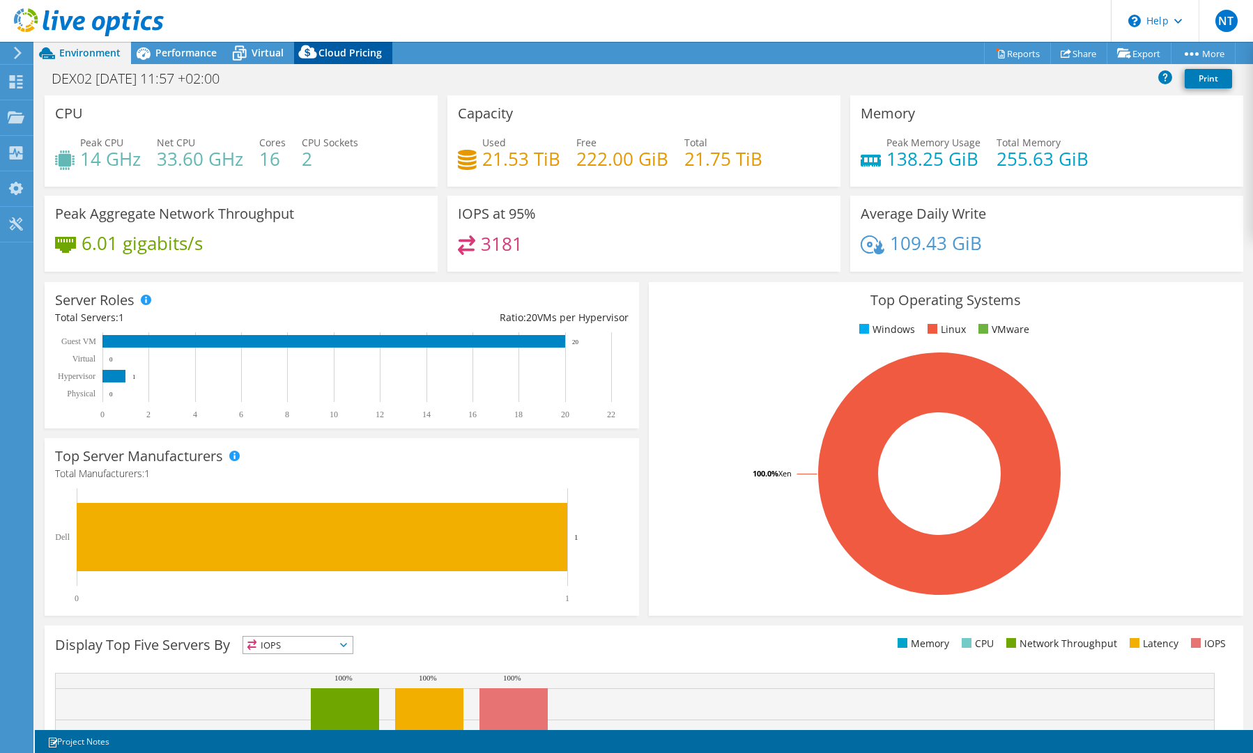
click at [333, 54] on span "Cloud Pricing" at bounding box center [350, 52] width 63 height 13
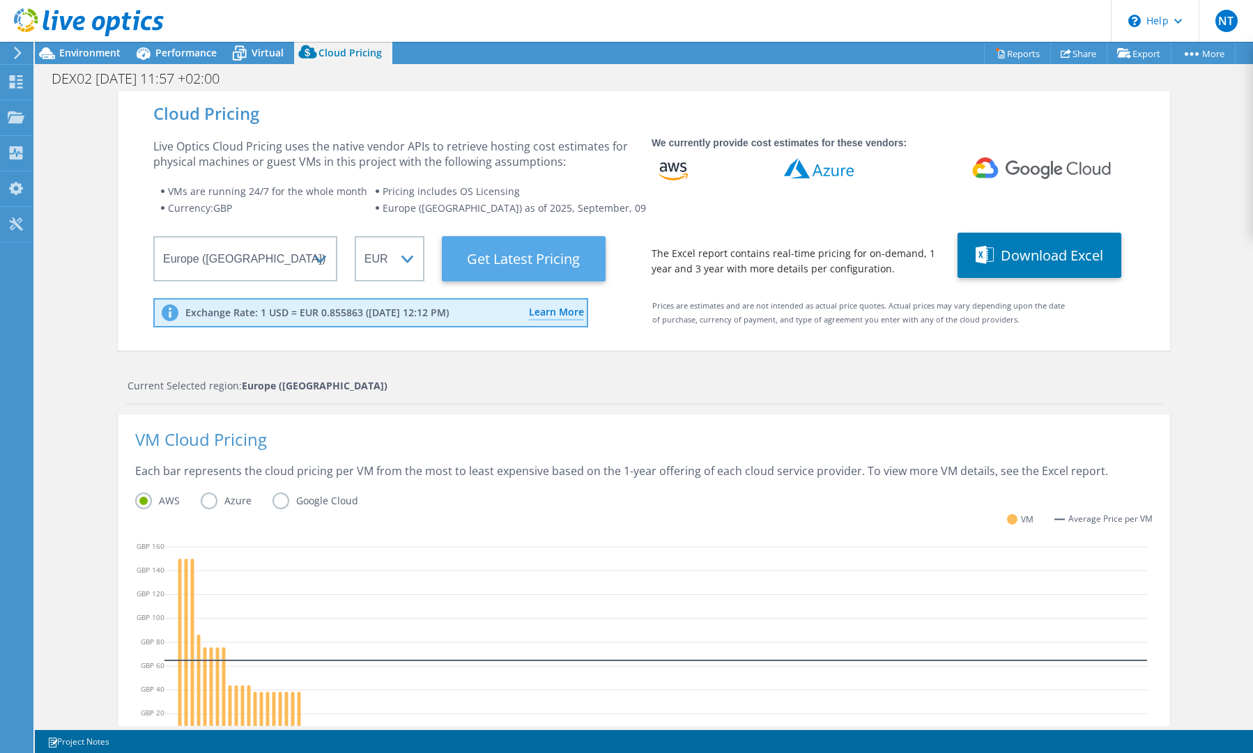
click at [505, 259] on Latest "Get Latest Pricing" at bounding box center [524, 258] width 164 height 45
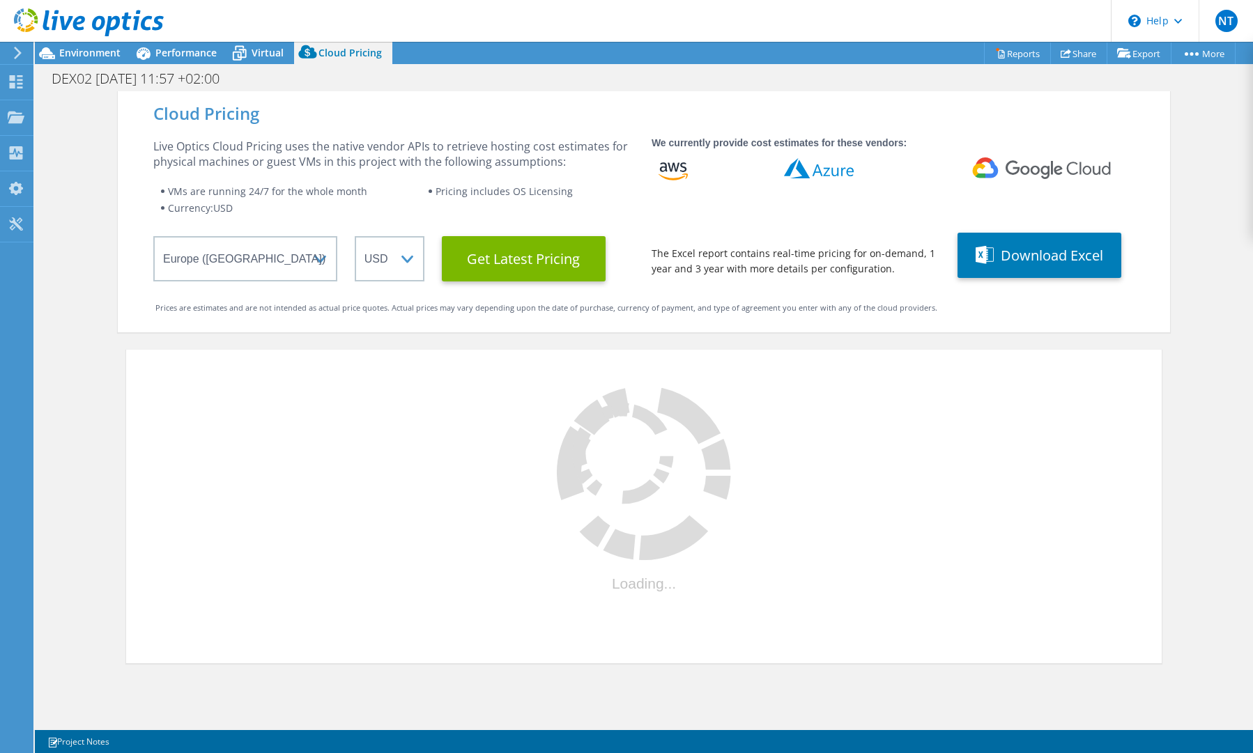
select select "EUR"
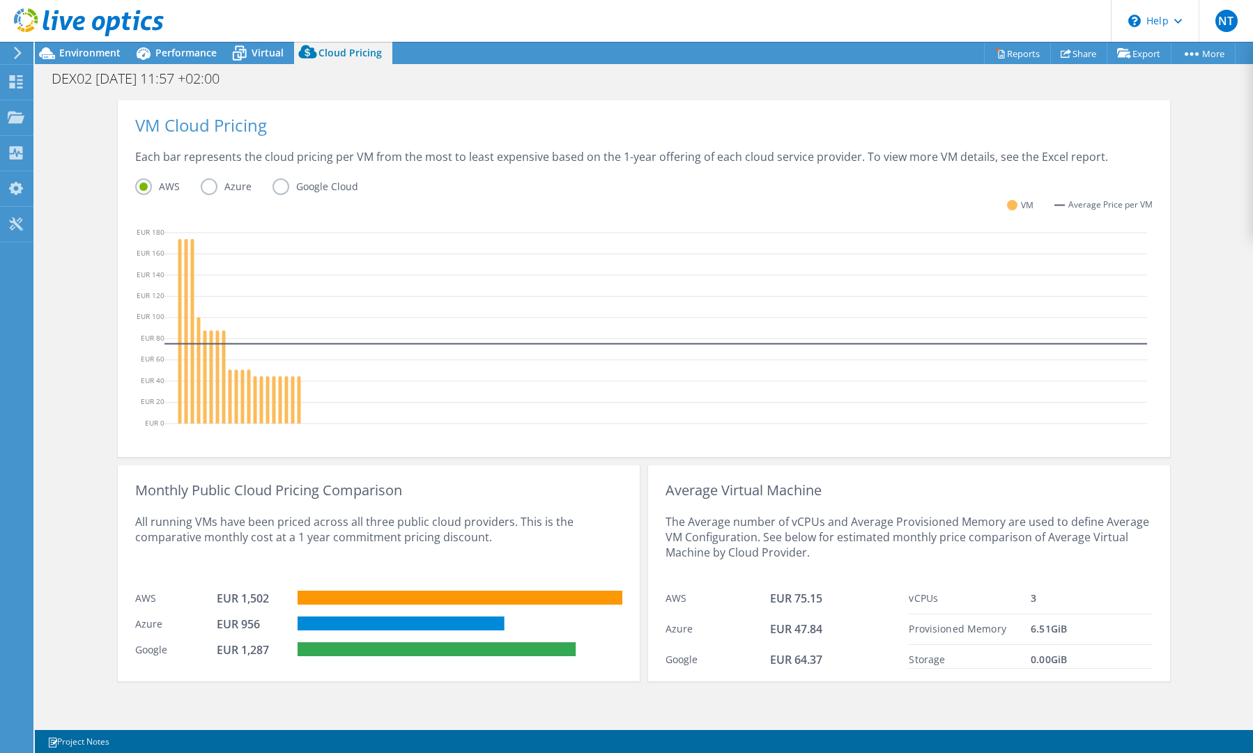
scroll to position [315, 0]
click at [79, 58] on span "Environment" at bounding box center [89, 52] width 61 height 13
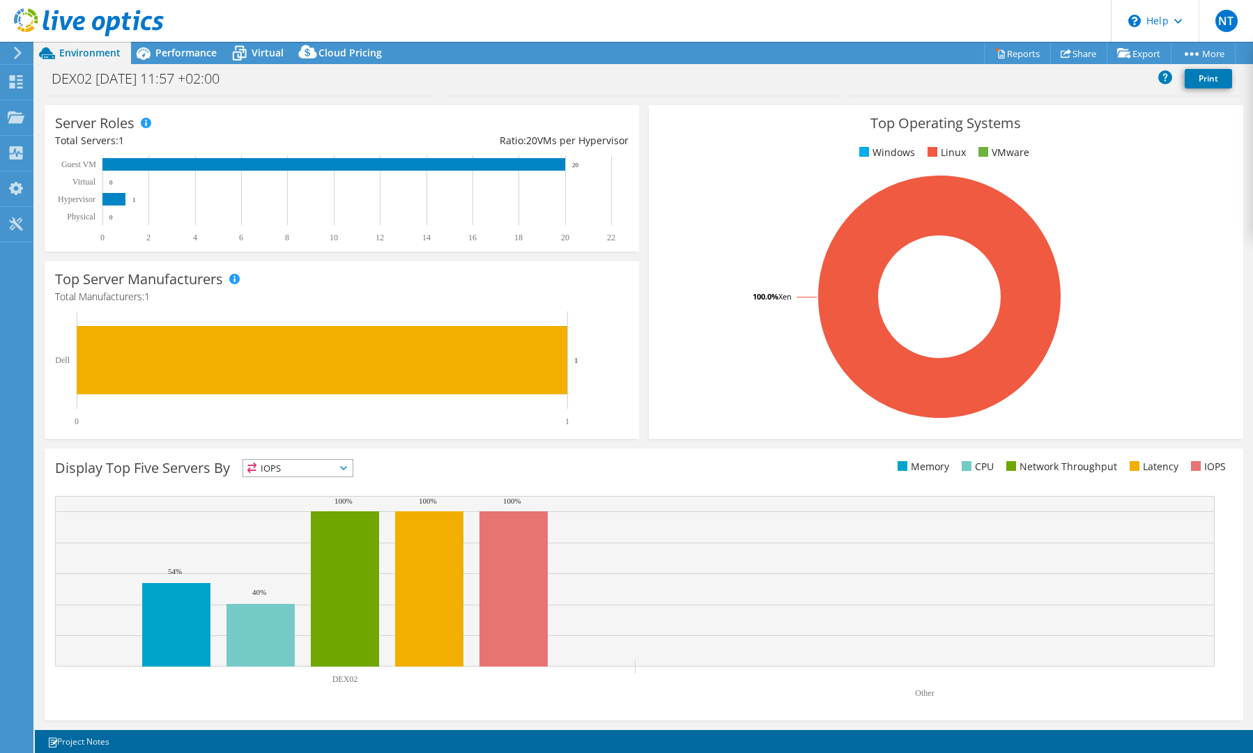
scroll to position [176, 0]
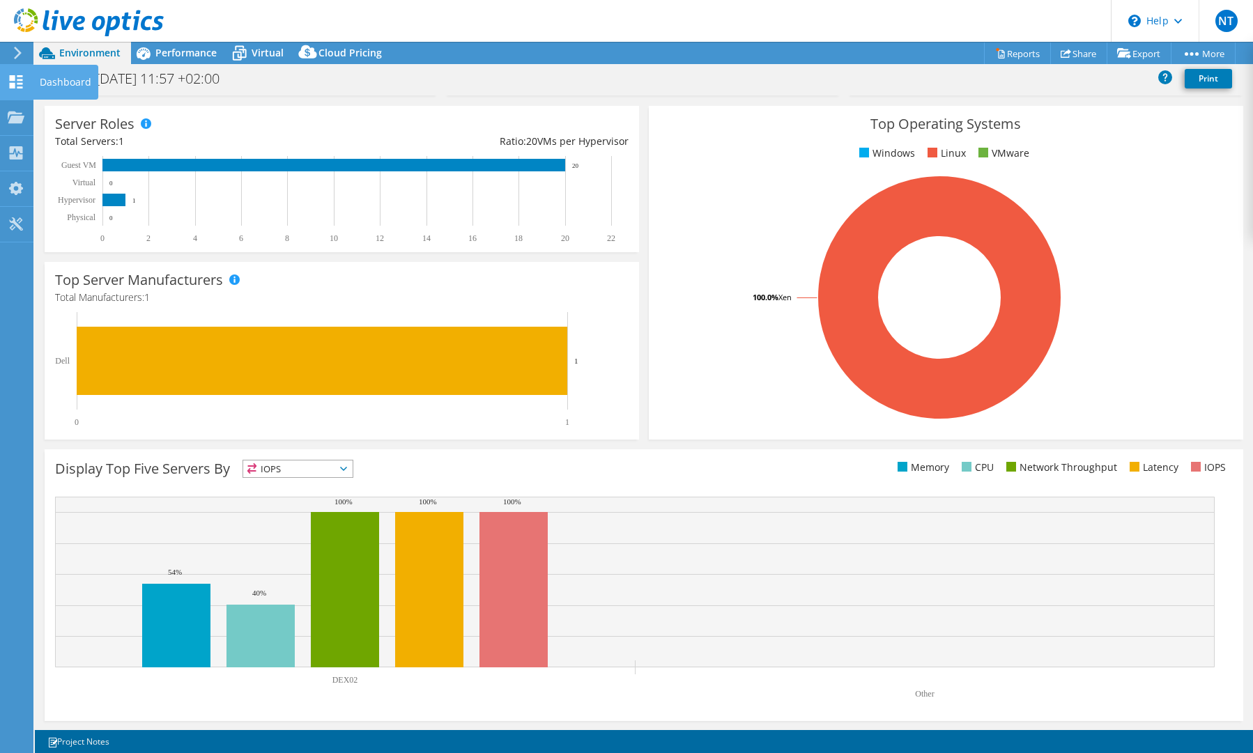
click at [21, 82] on icon at bounding box center [16, 81] width 17 height 13
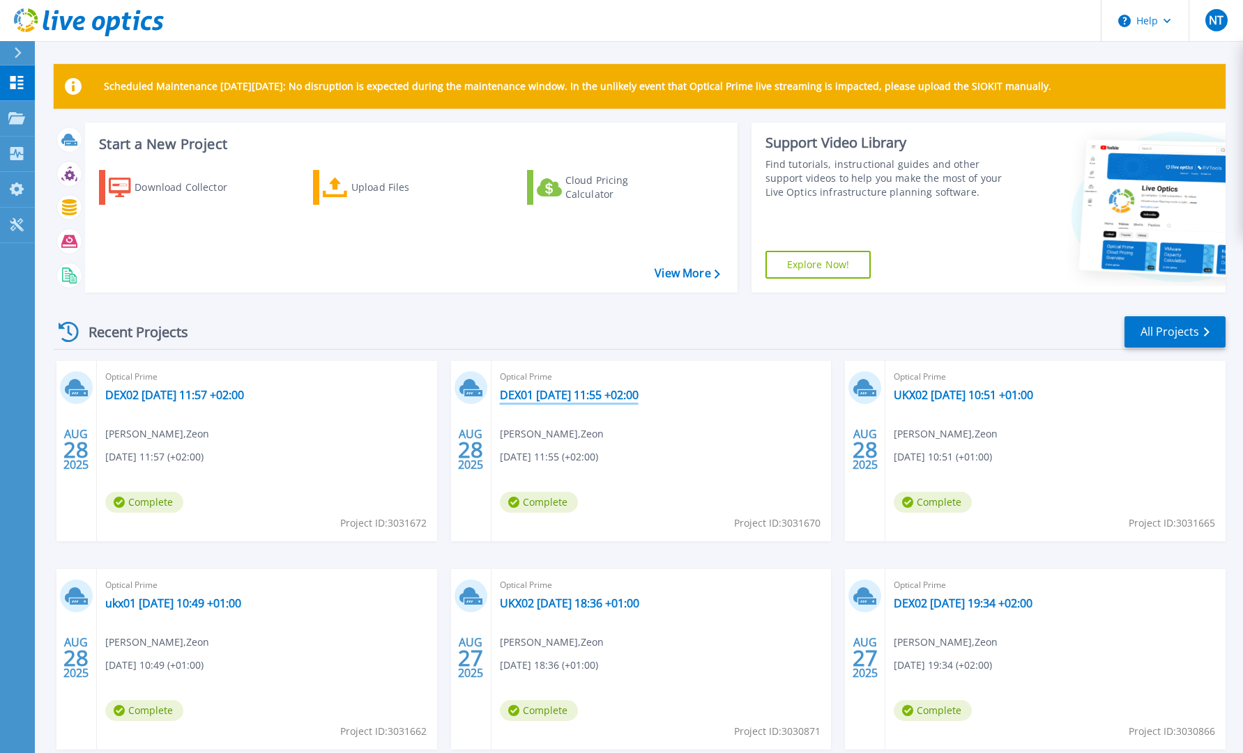
click at [553, 395] on link "DEX01 [DATE] 11:55 +02:00" at bounding box center [569, 395] width 139 height 14
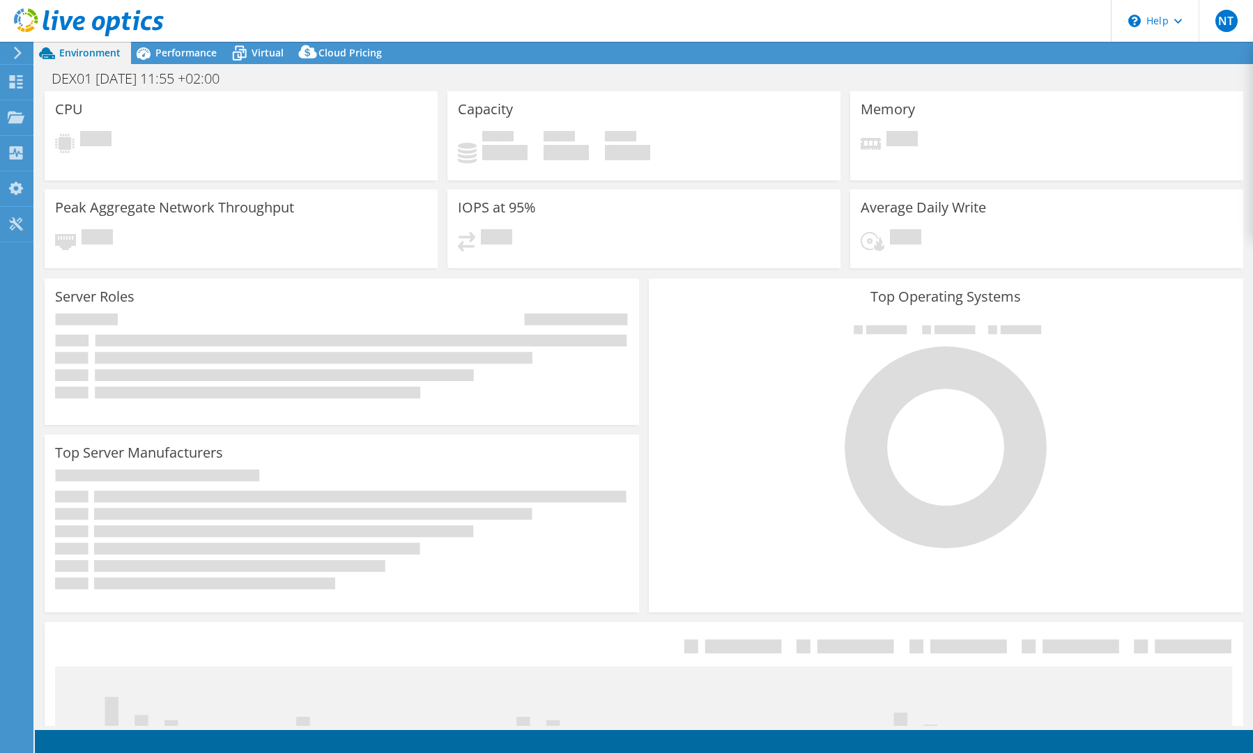
select select "EUFrankfurt"
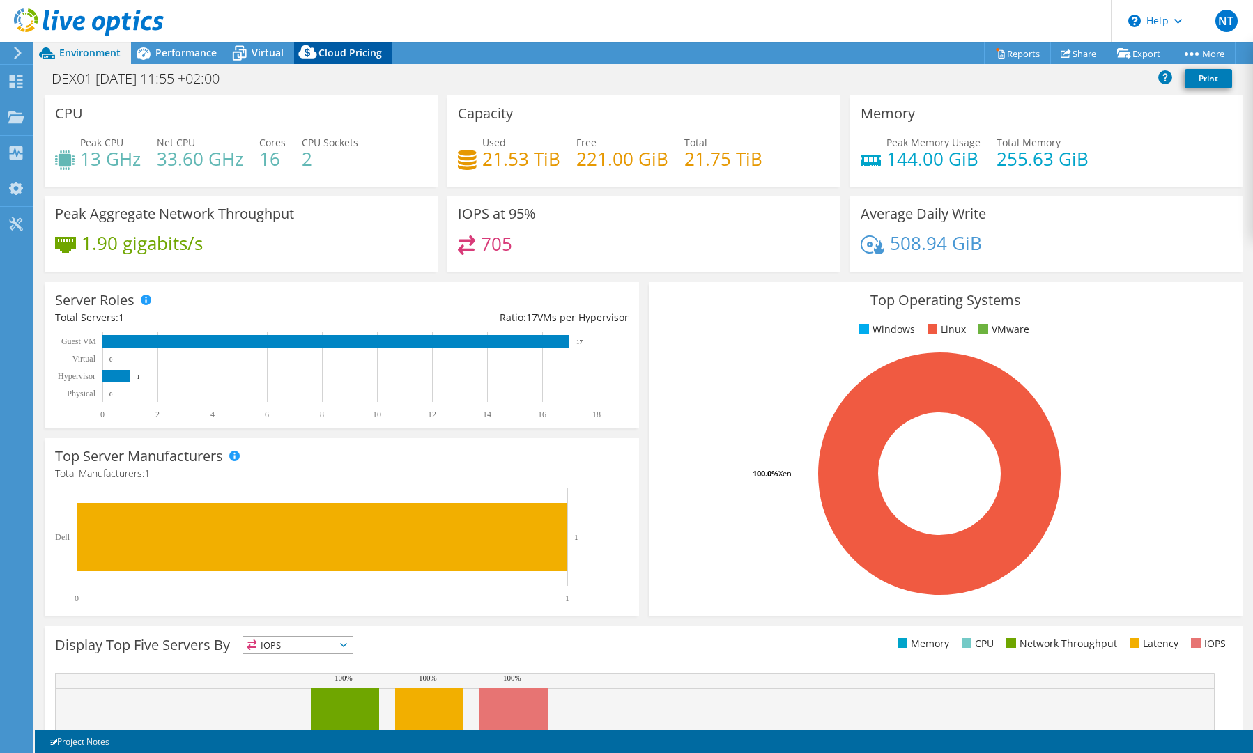
click at [339, 53] on span "Cloud Pricing" at bounding box center [350, 52] width 63 height 13
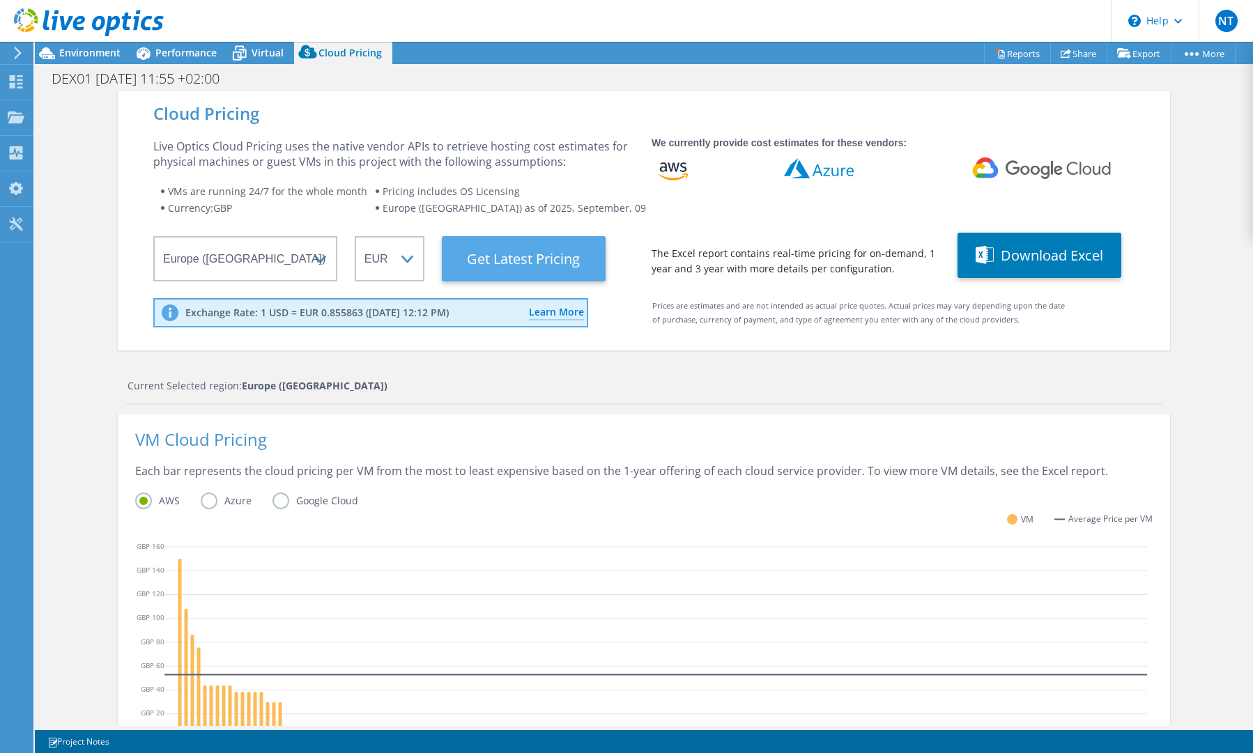
click at [512, 259] on Latest "Get Latest Pricing" at bounding box center [524, 258] width 164 height 45
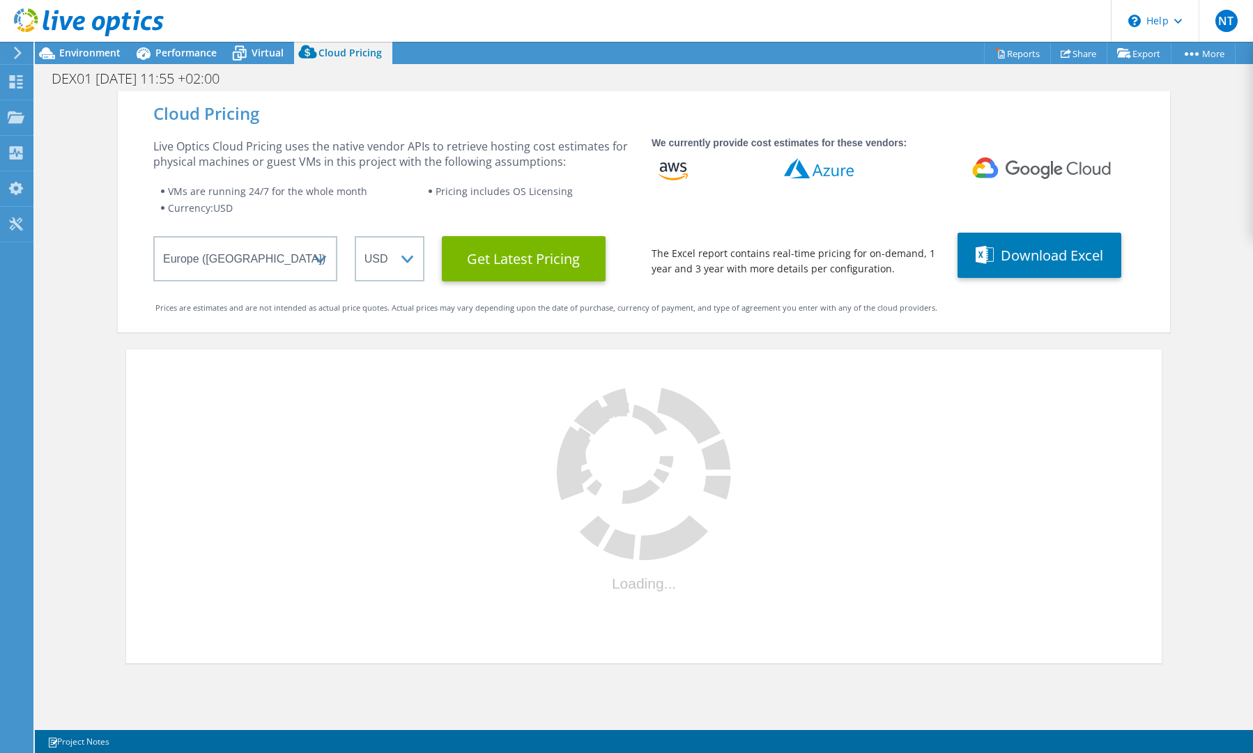
select select "EUR"
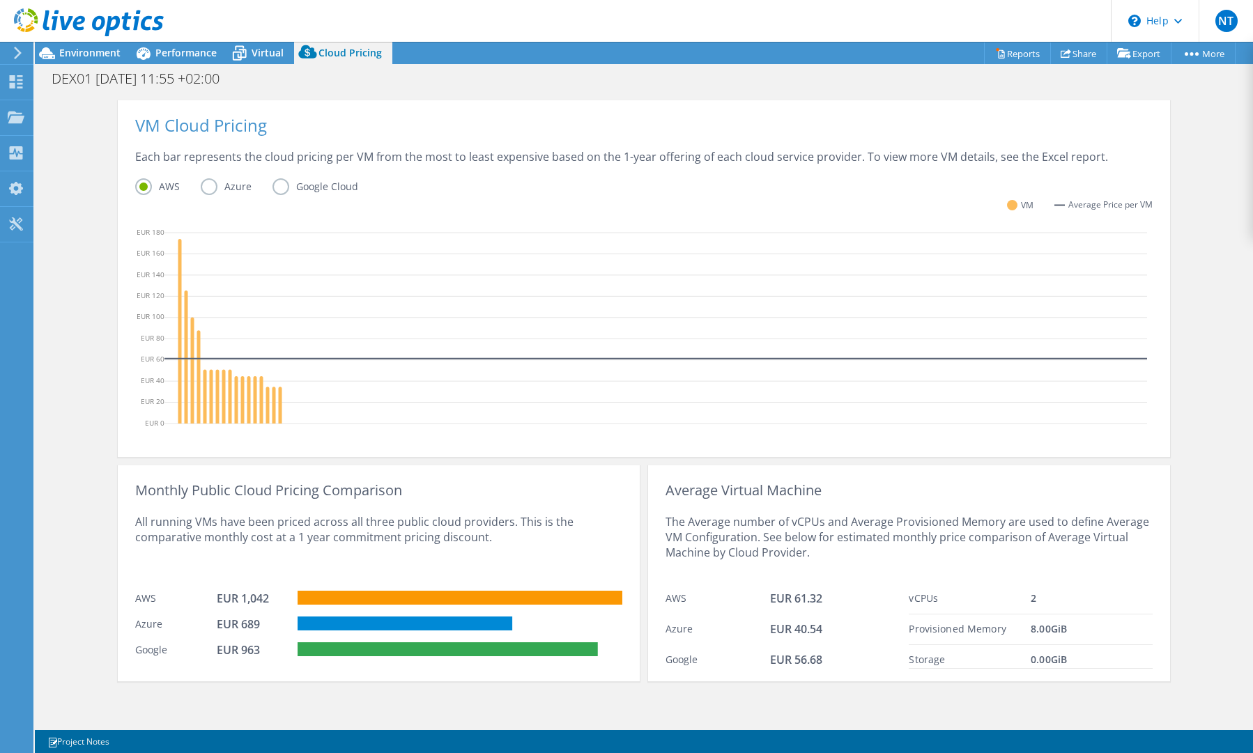
scroll to position [315, 0]
click at [14, 54] on icon at bounding box center [18, 53] width 10 height 13
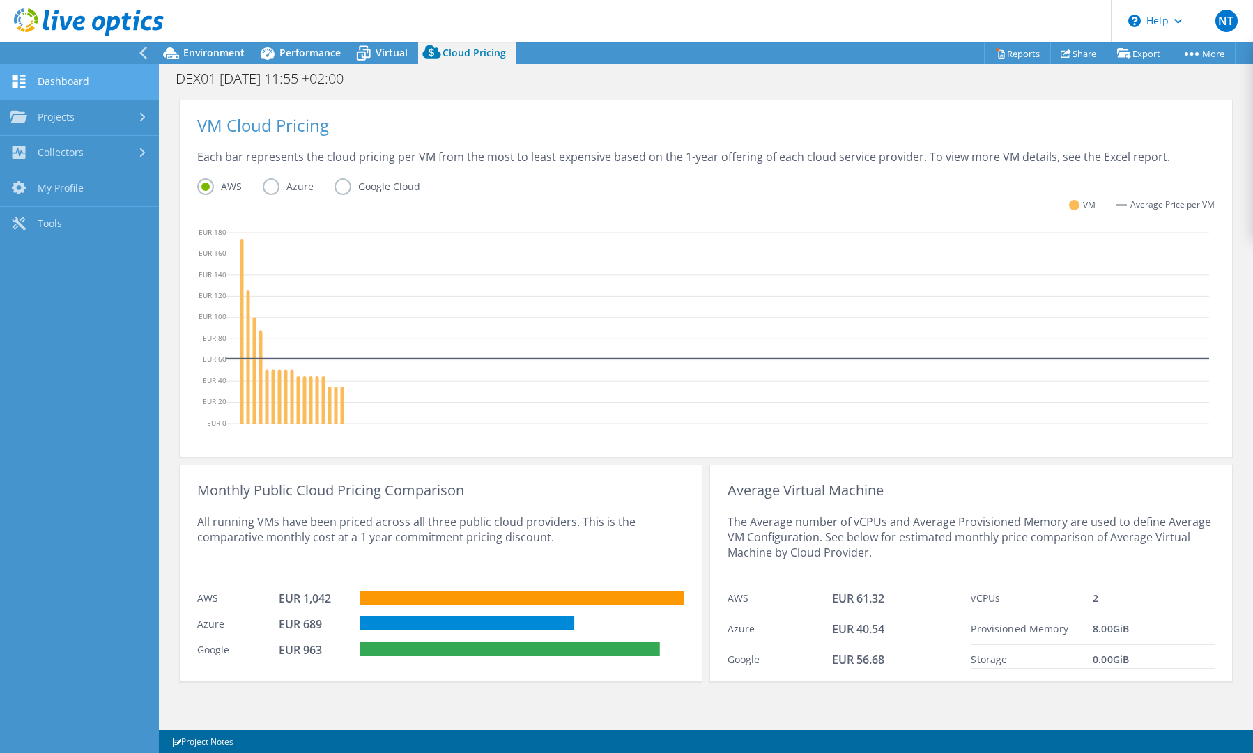
click at [78, 84] on link "Dashboard" at bounding box center [79, 83] width 159 height 36
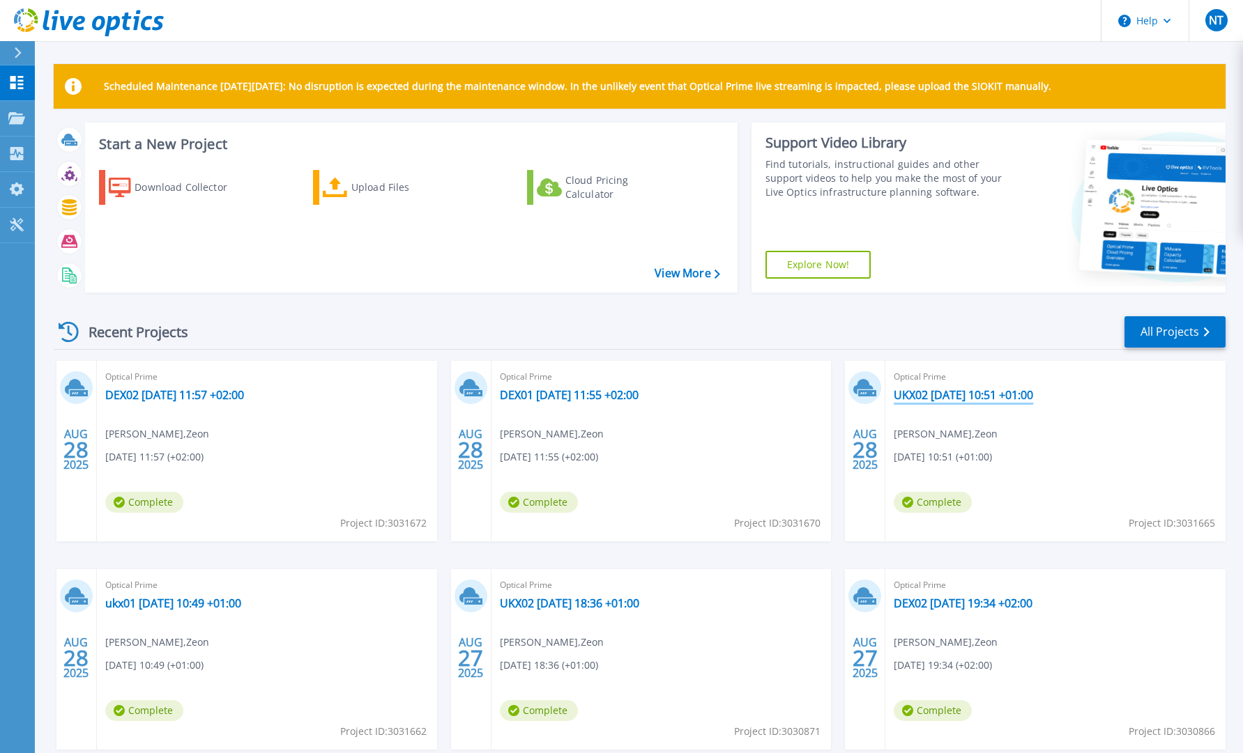
click at [945, 397] on link "UKX02 [DATE] 10:51 +01:00" at bounding box center [963, 395] width 139 height 14
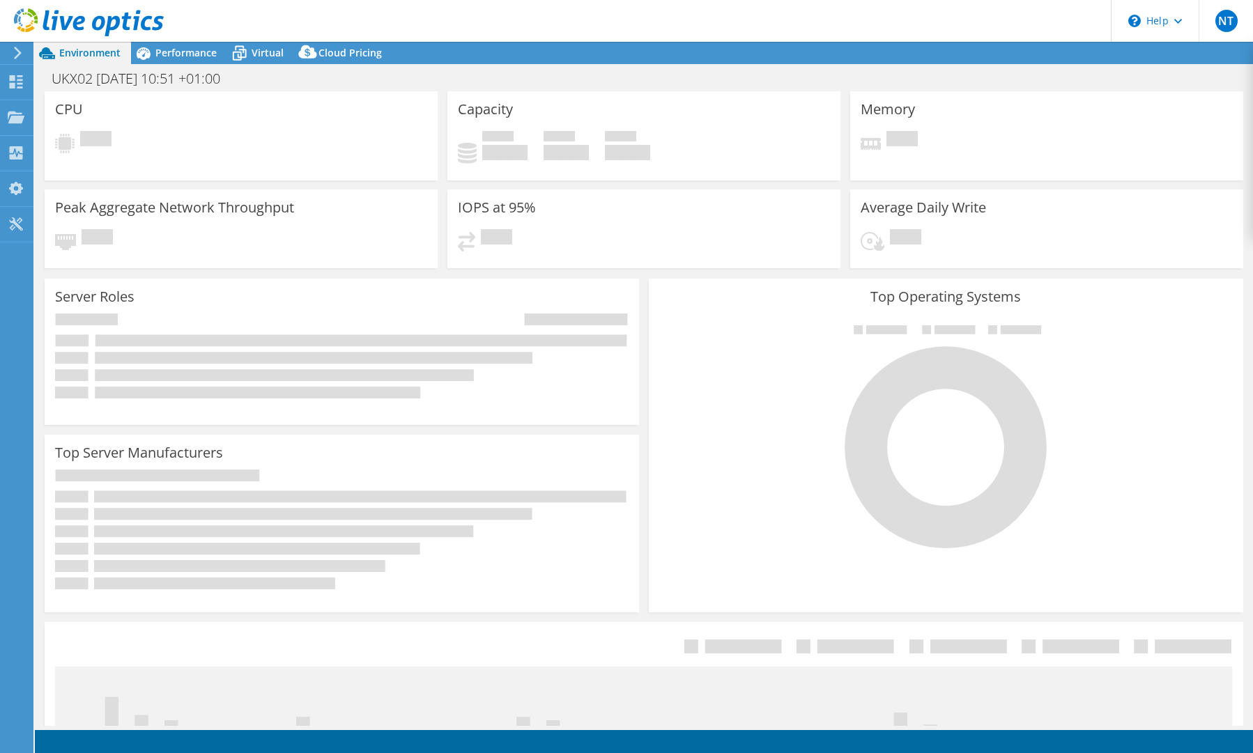
select select "EUFrankfurt"
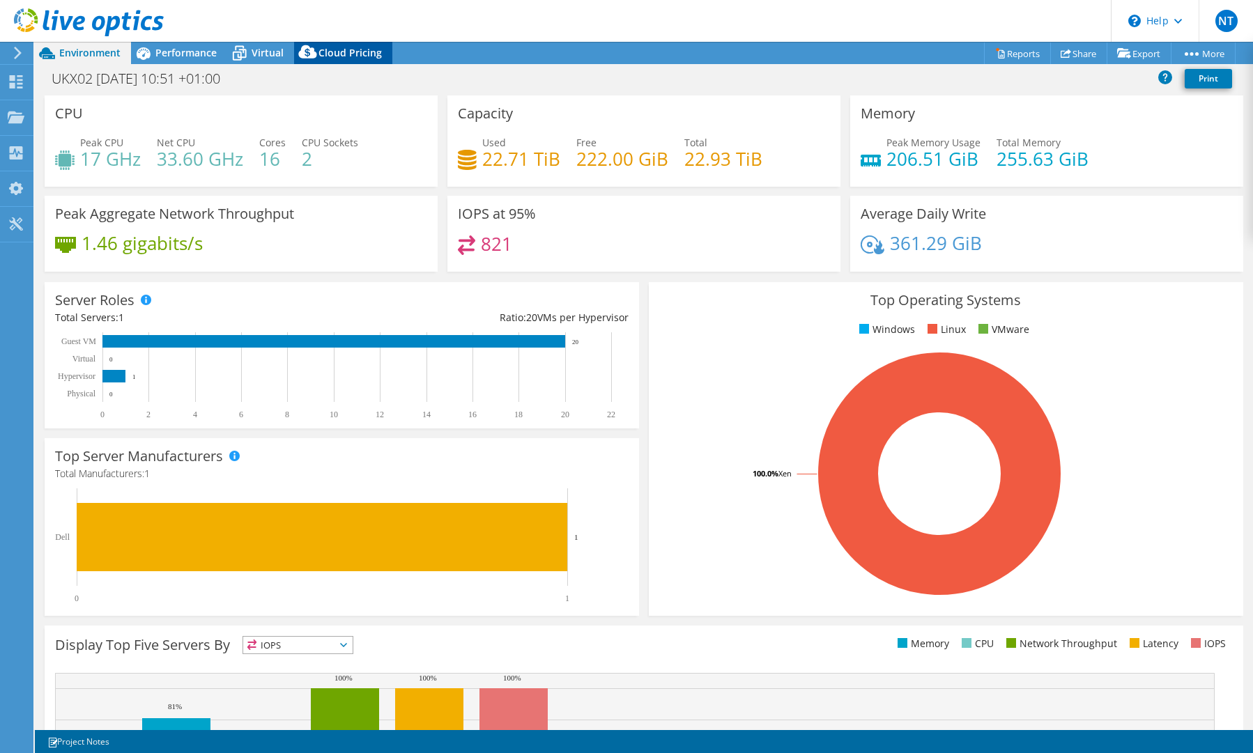
click at [349, 53] on span "Cloud Pricing" at bounding box center [350, 52] width 63 height 13
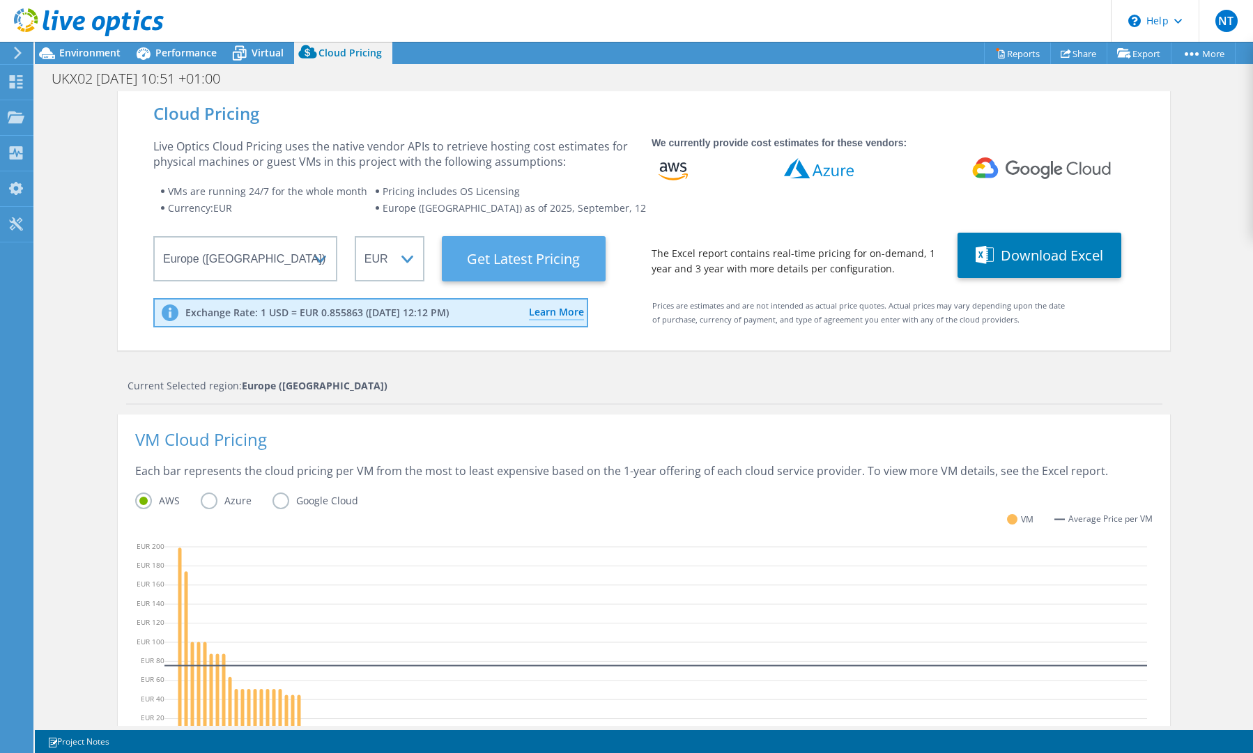
click at [531, 256] on Latest "Get Latest Pricing" at bounding box center [524, 258] width 164 height 45
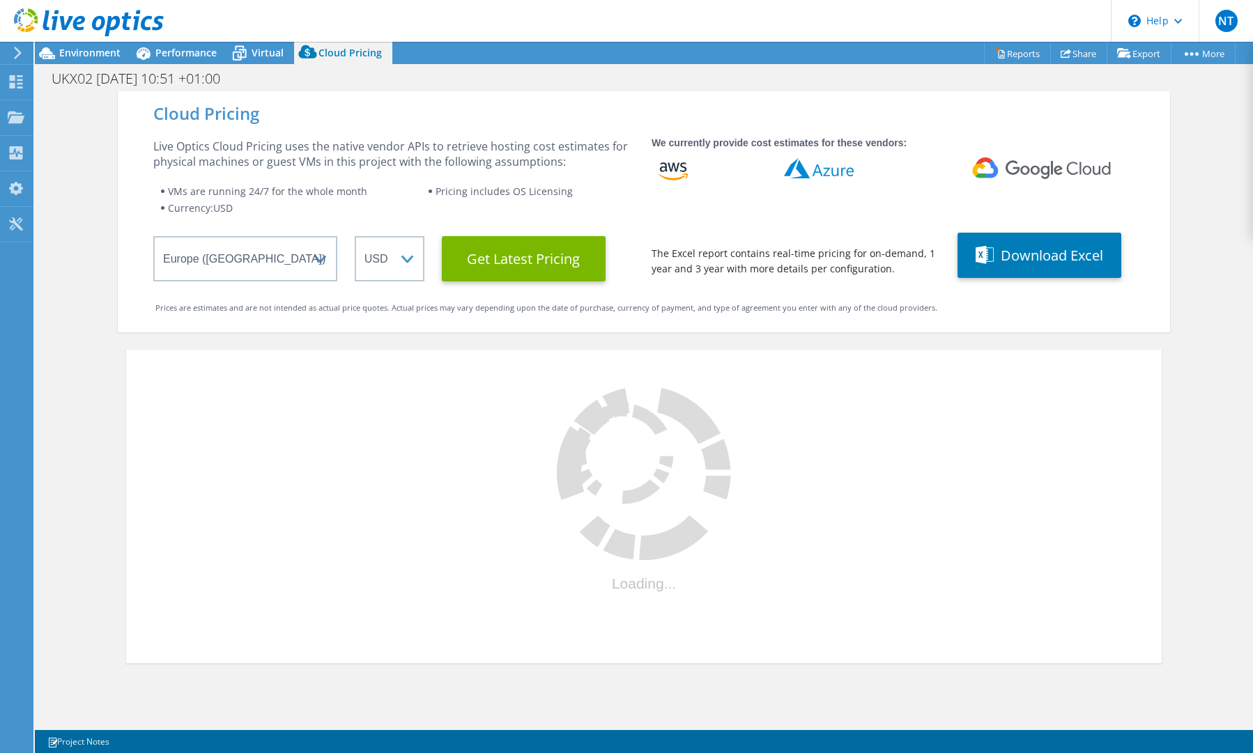
select select "EUR"
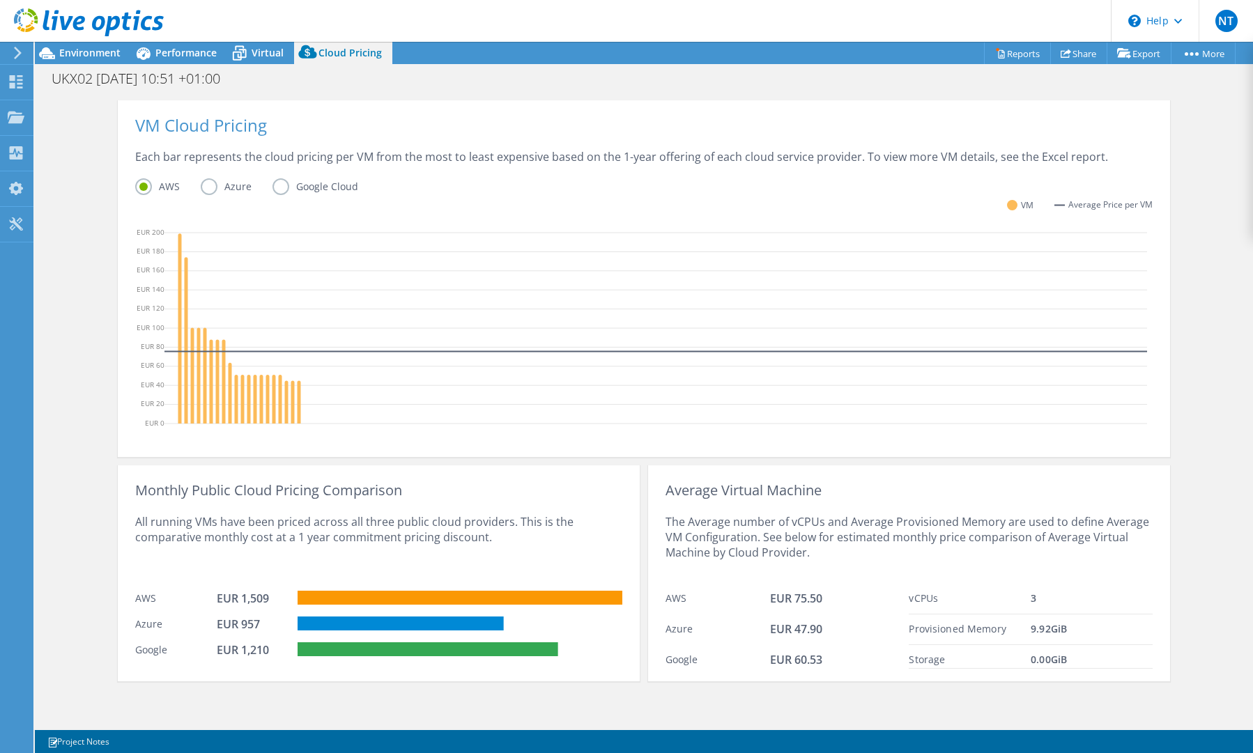
scroll to position [315, 0]
click at [17, 79] on use at bounding box center [16, 81] width 13 height 13
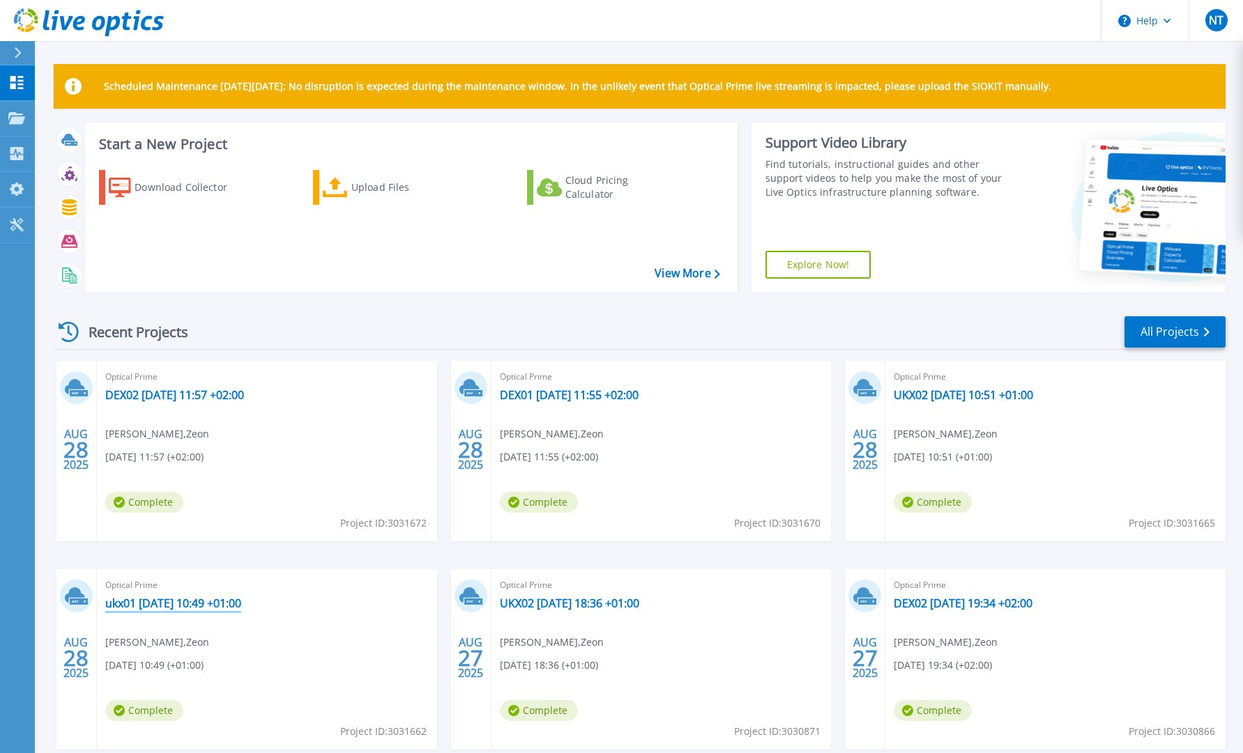
click at [153, 604] on link "ukx01 [DATE] 10:49 +01:00" at bounding box center [173, 604] width 136 height 14
